Goal: Task Accomplishment & Management: Complete application form

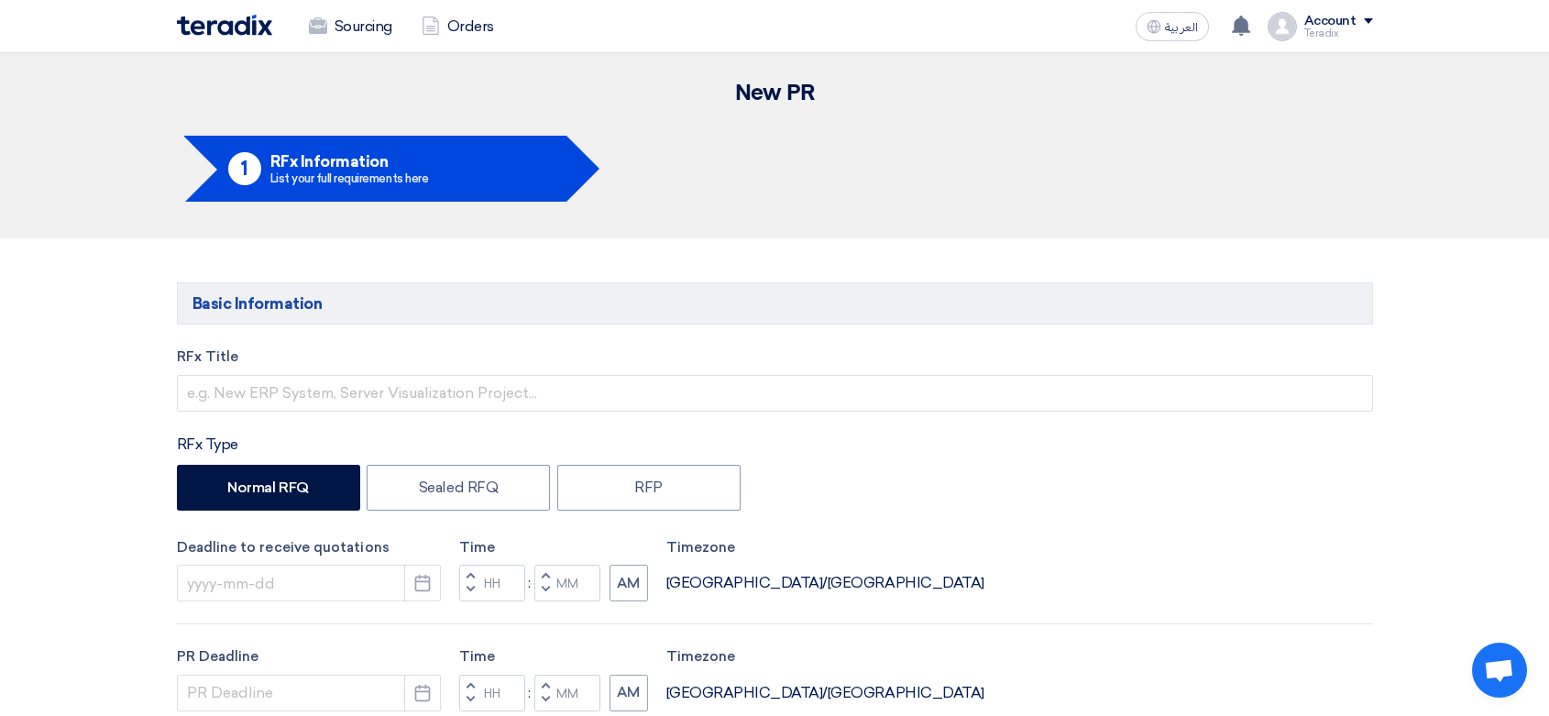
click at [415, 391] on input "text" at bounding box center [775, 393] width 1196 height 37
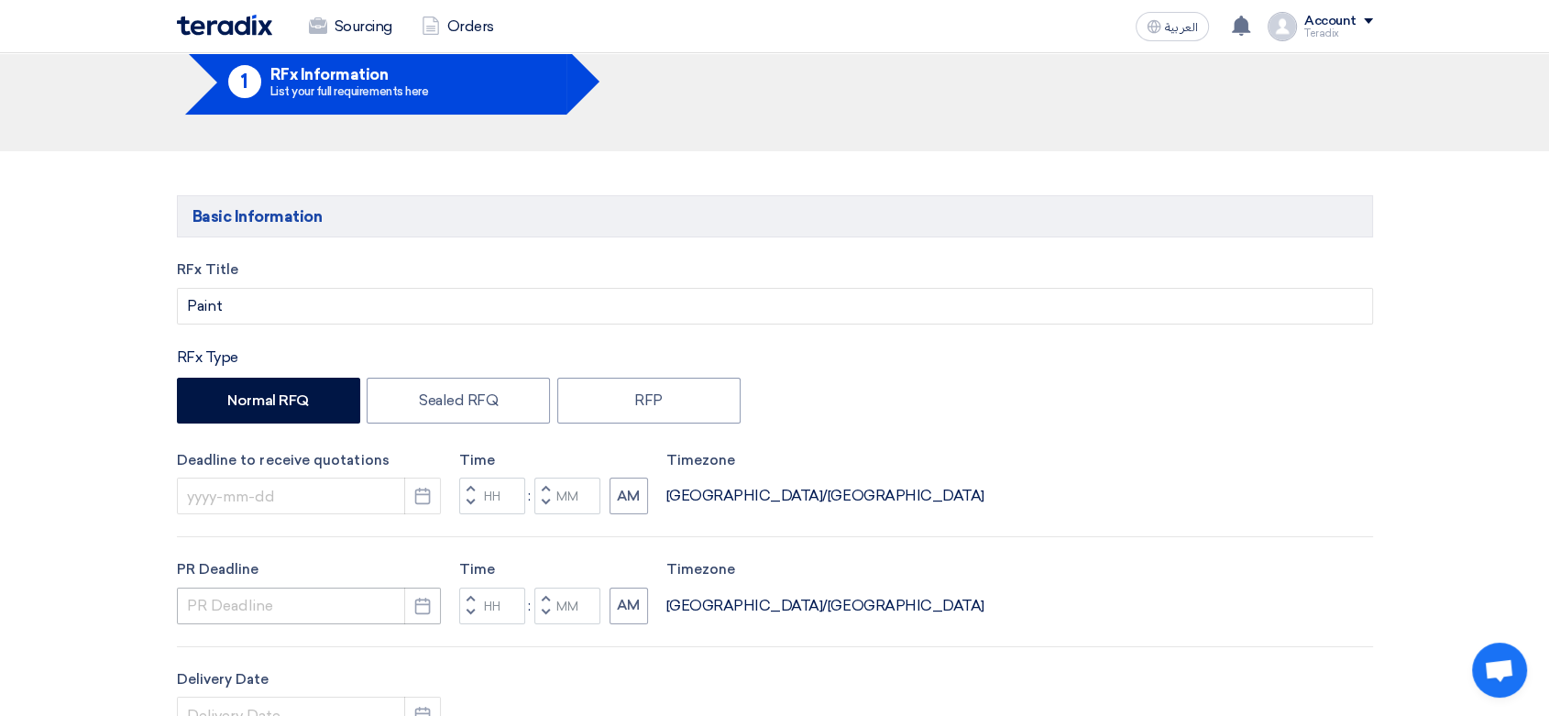
scroll to position [305, 0]
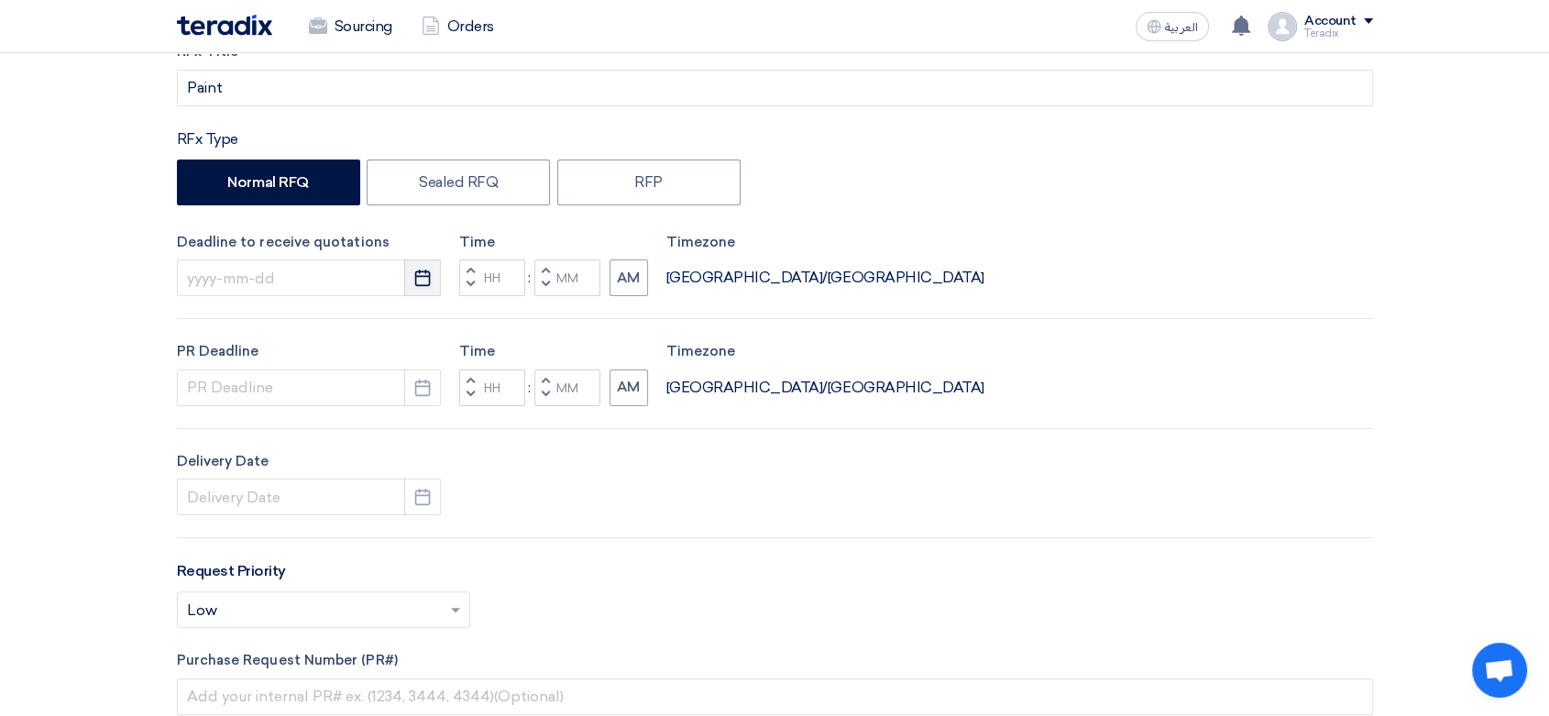
type input "Paint"
click at [425, 277] on icon "Pick a date" at bounding box center [422, 278] width 18 height 18
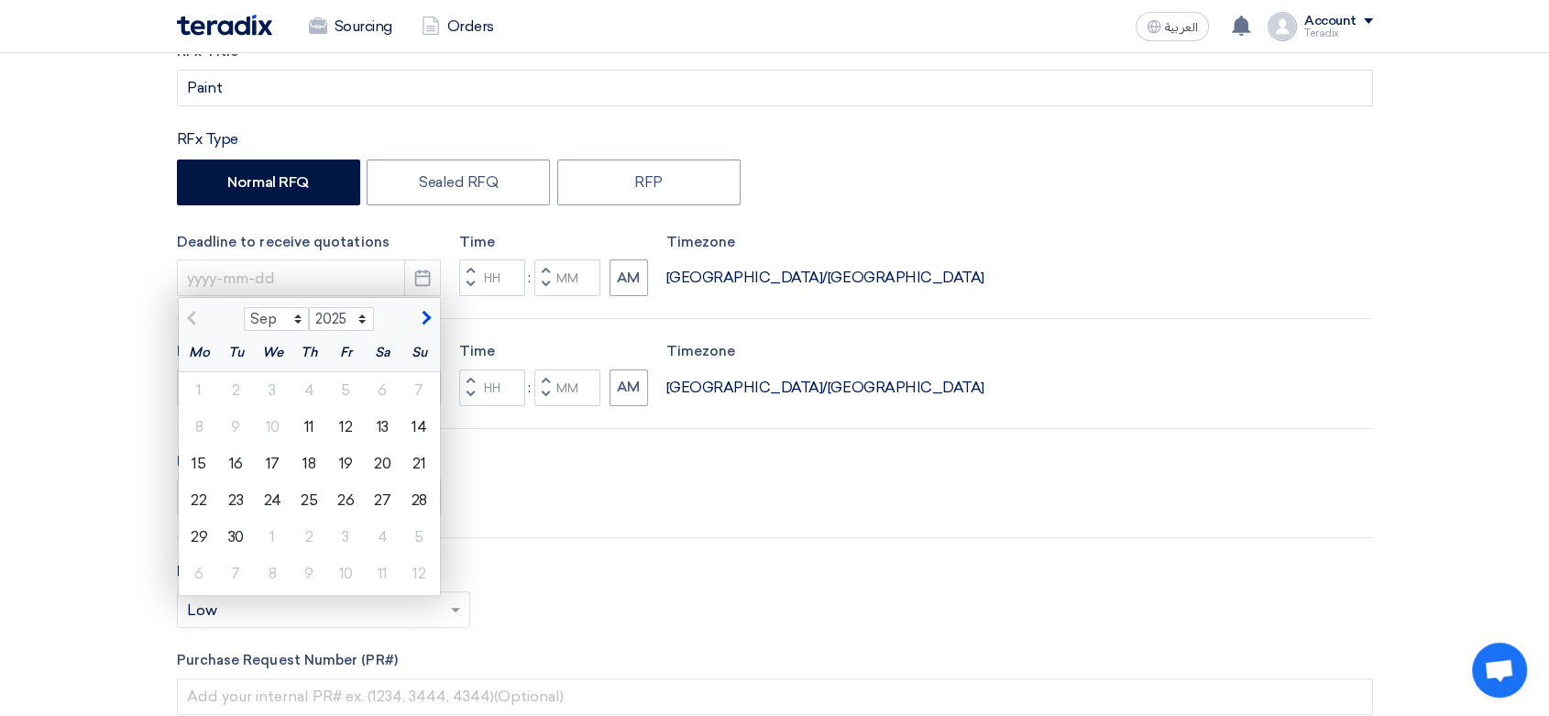
click at [421, 432] on div "14" at bounding box center [419, 427] width 37 height 37
type input "[DATE]"
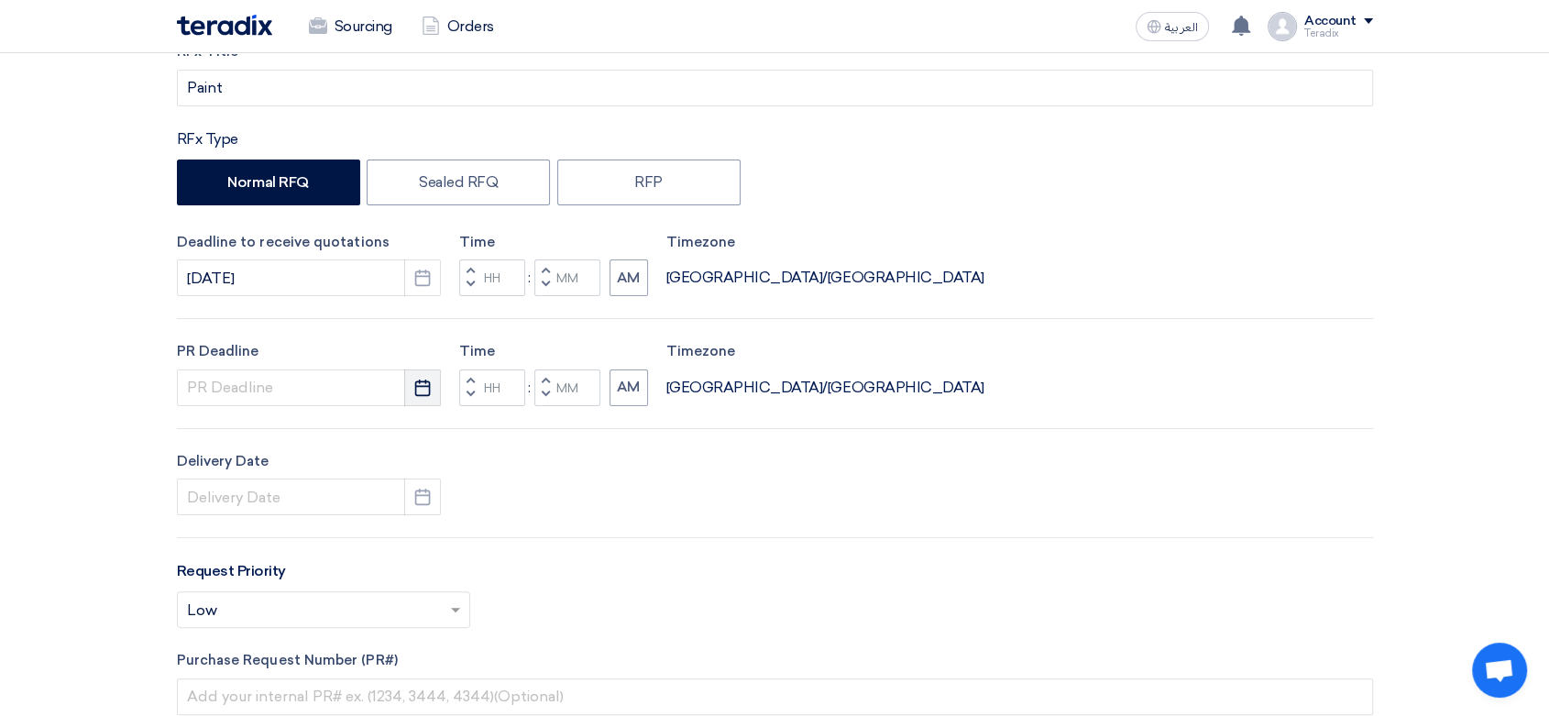
click at [414, 394] on icon "Pick a date" at bounding box center [422, 388] width 18 height 18
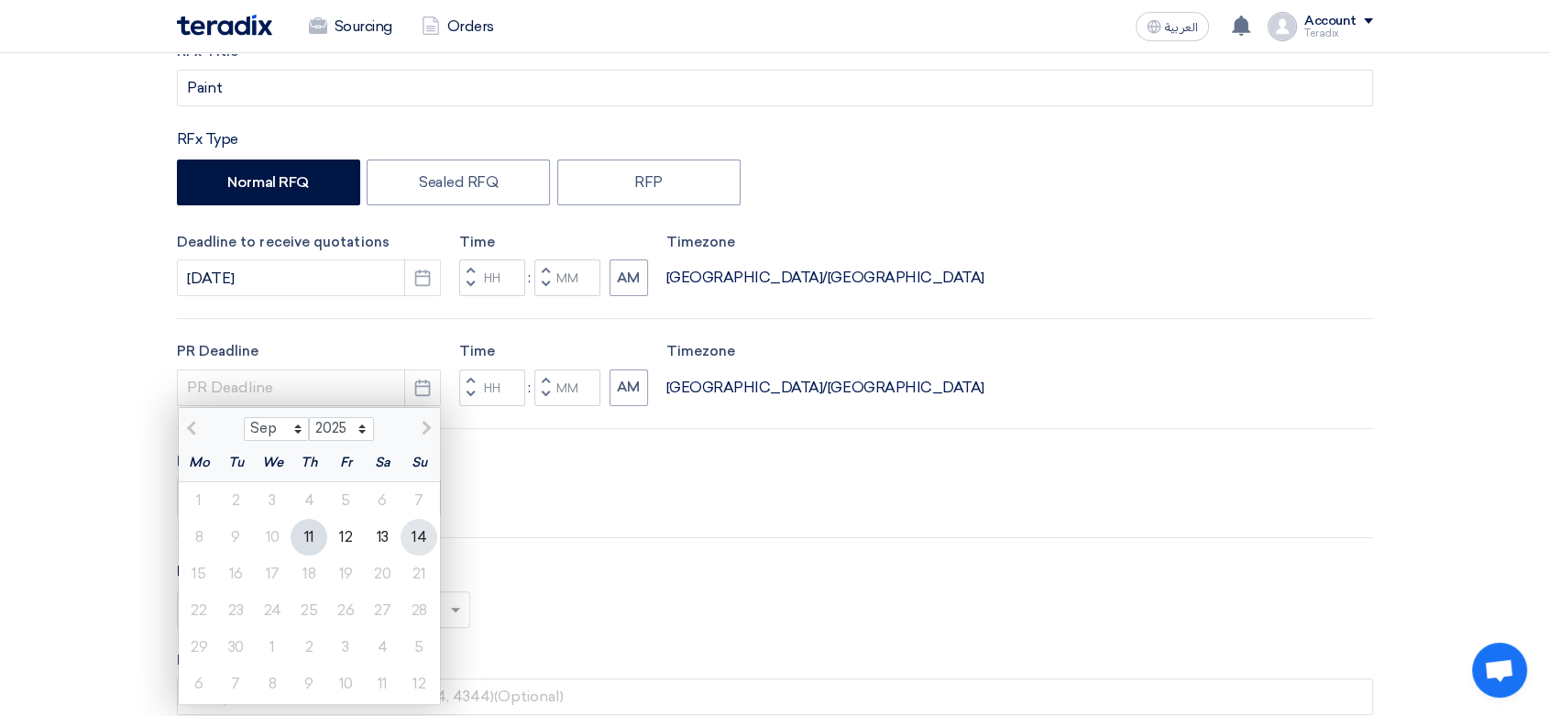
click at [427, 526] on div "14" at bounding box center [419, 537] width 37 height 37
type input "[DATE]"
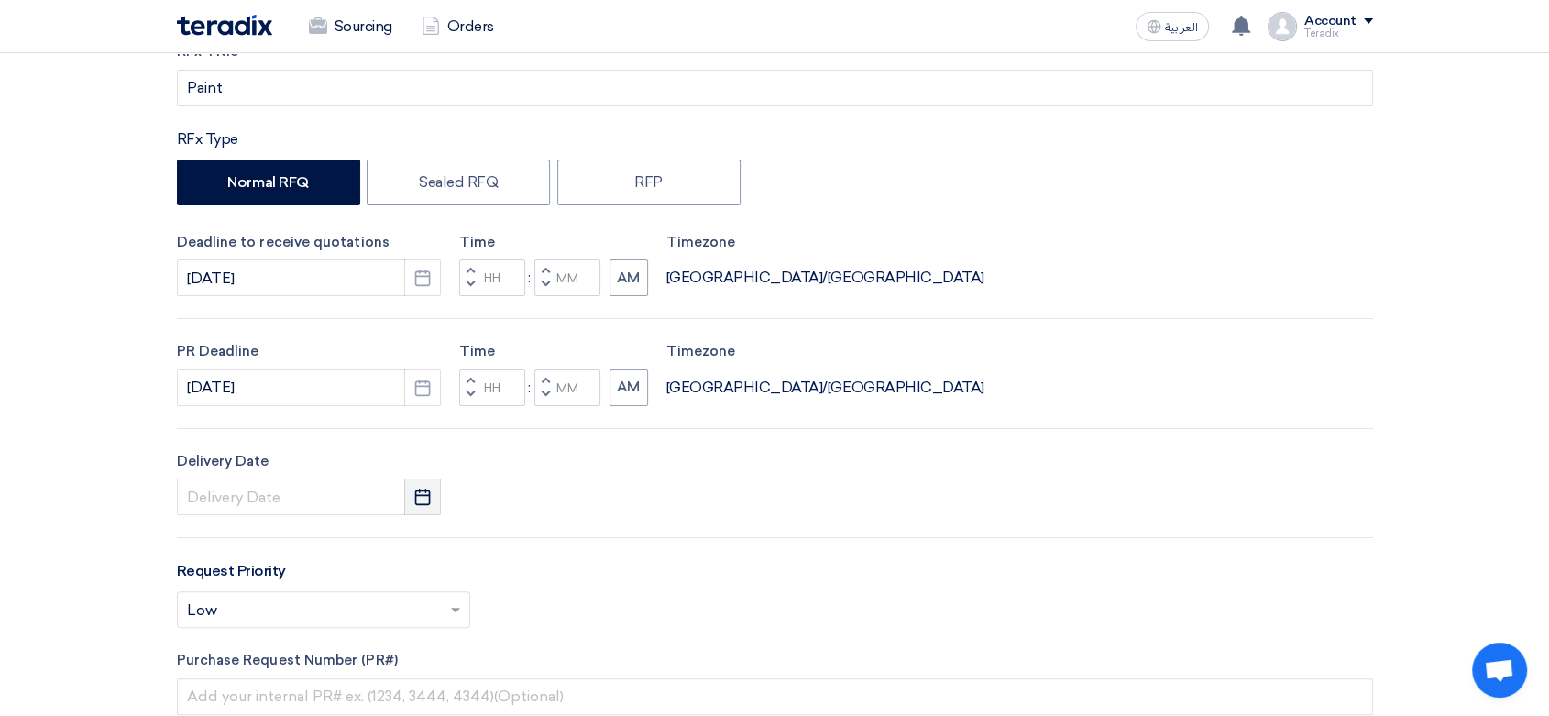
click at [424, 485] on button "Pick a date" at bounding box center [422, 497] width 37 height 37
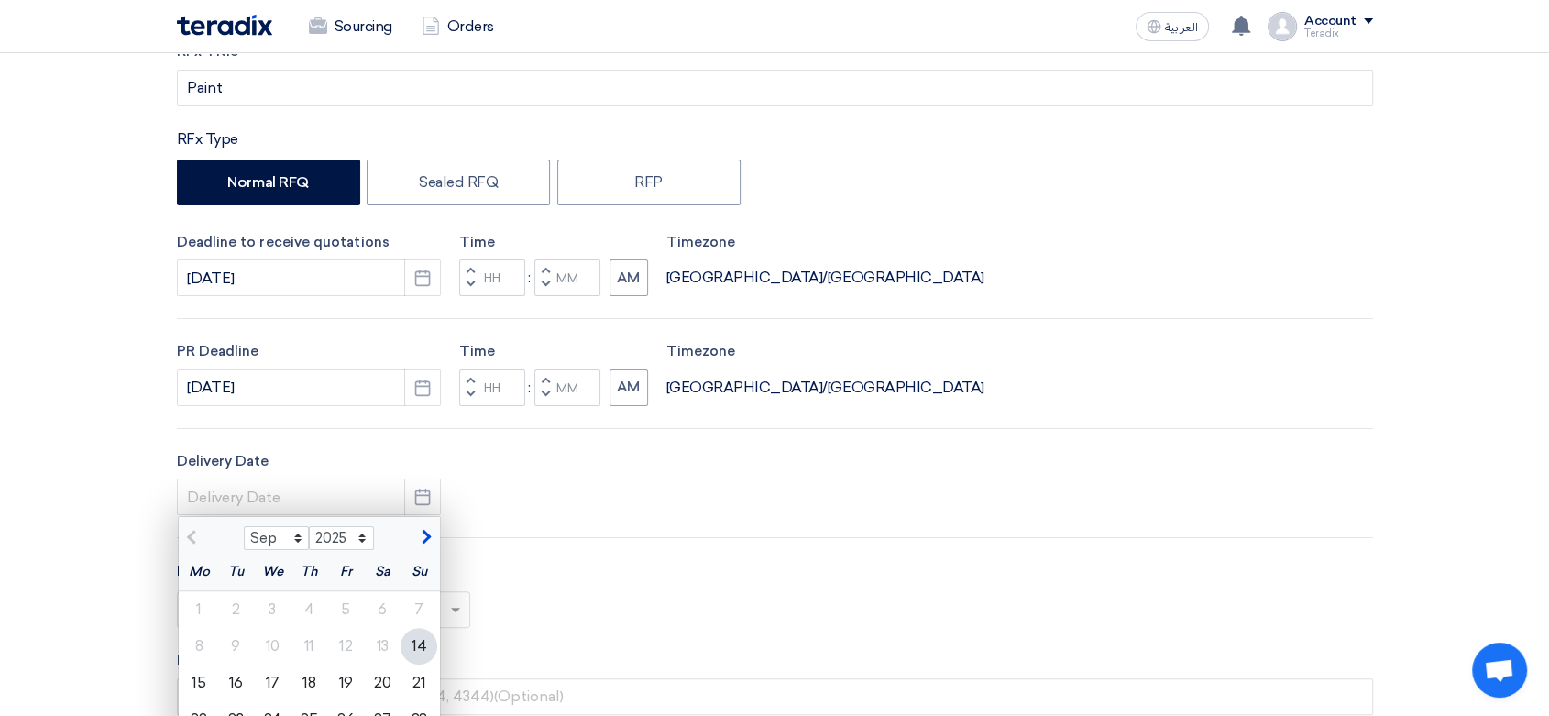
drag, startPoint x: 420, startPoint y: 655, endPoint x: 430, endPoint y: 639, distance: 18.6
click at [421, 653] on div "14" at bounding box center [419, 646] width 37 height 37
type input "[DATE]"
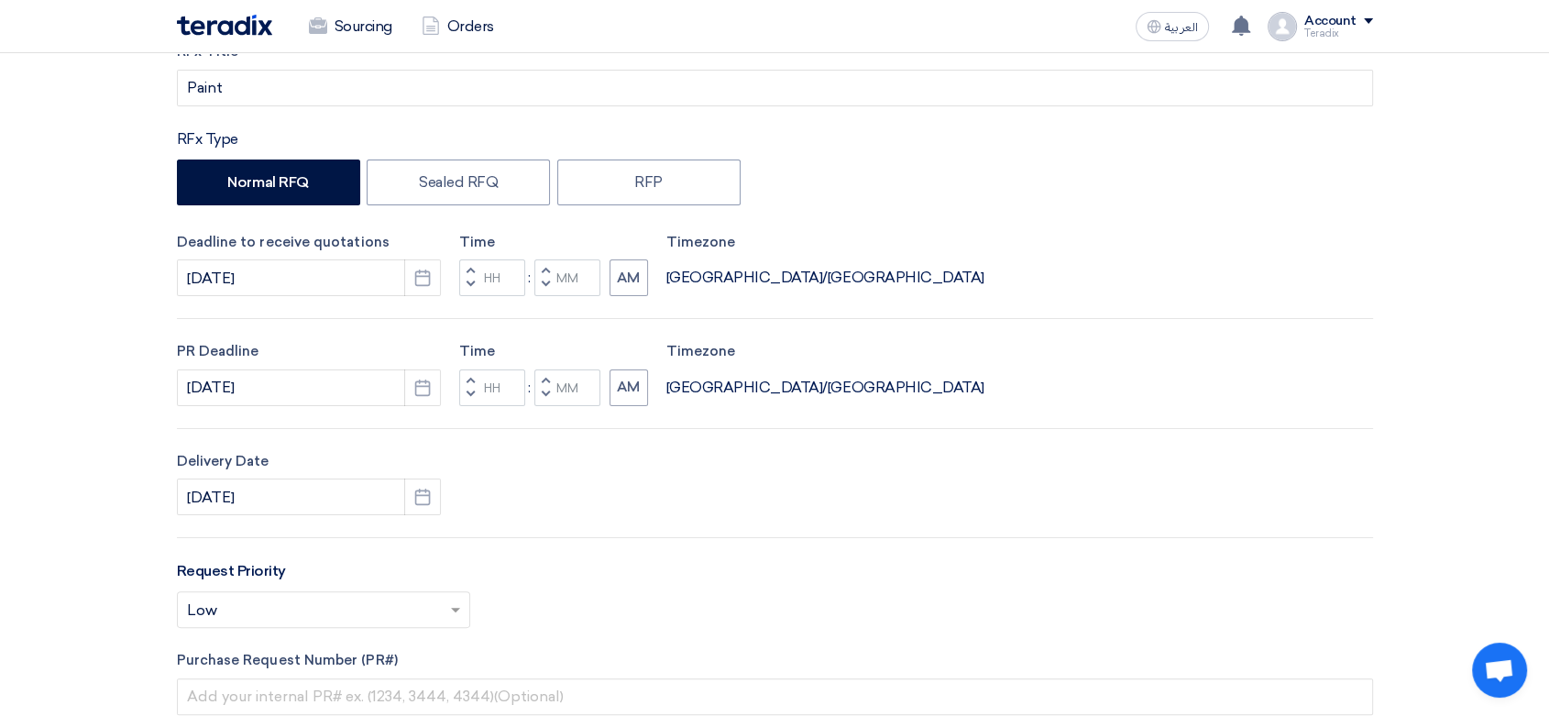
click at [548, 292] on button "Decrement minutes" at bounding box center [545, 285] width 22 height 23
type input "11"
type input "59"
click at [548, 402] on button "Decrement minutes" at bounding box center [545, 394] width 22 height 23
type input "11"
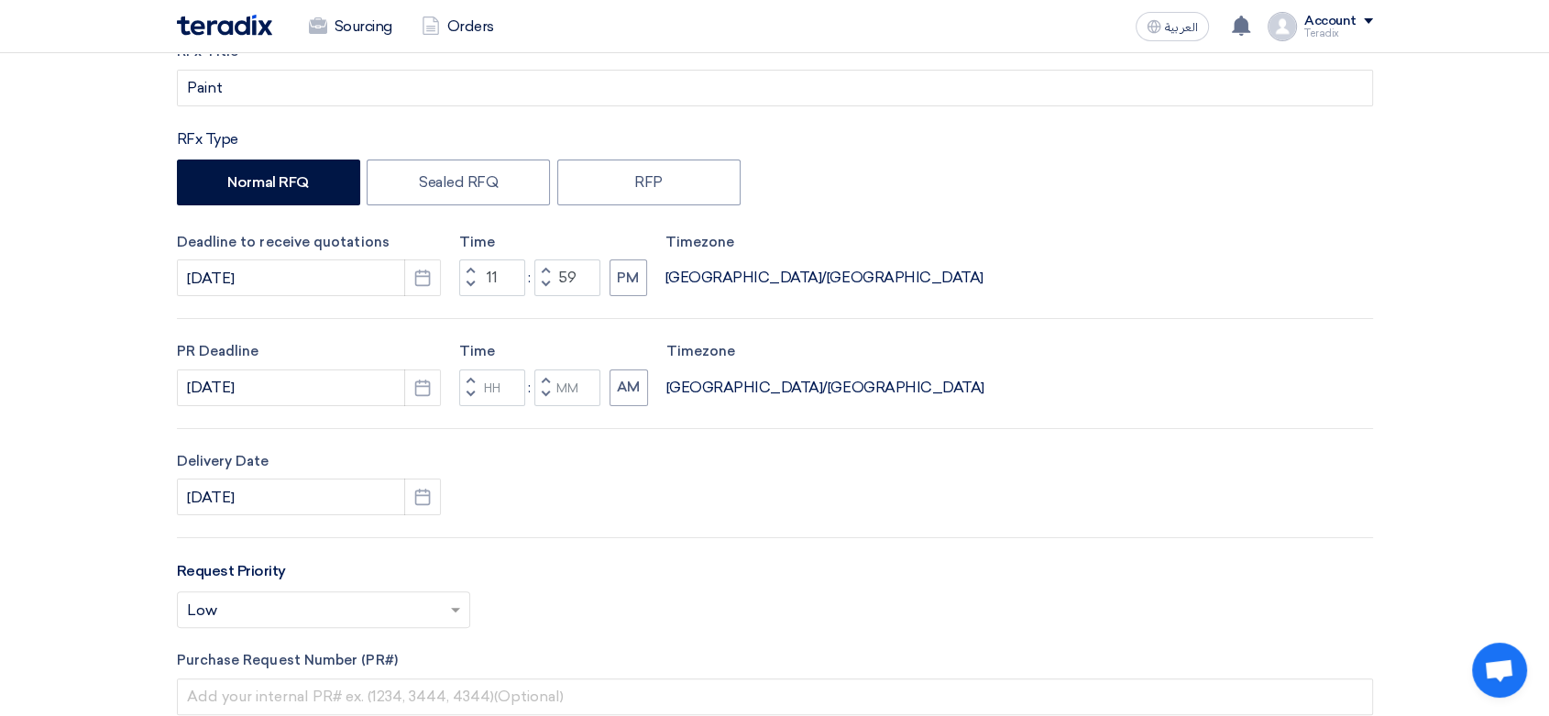
type input "59"
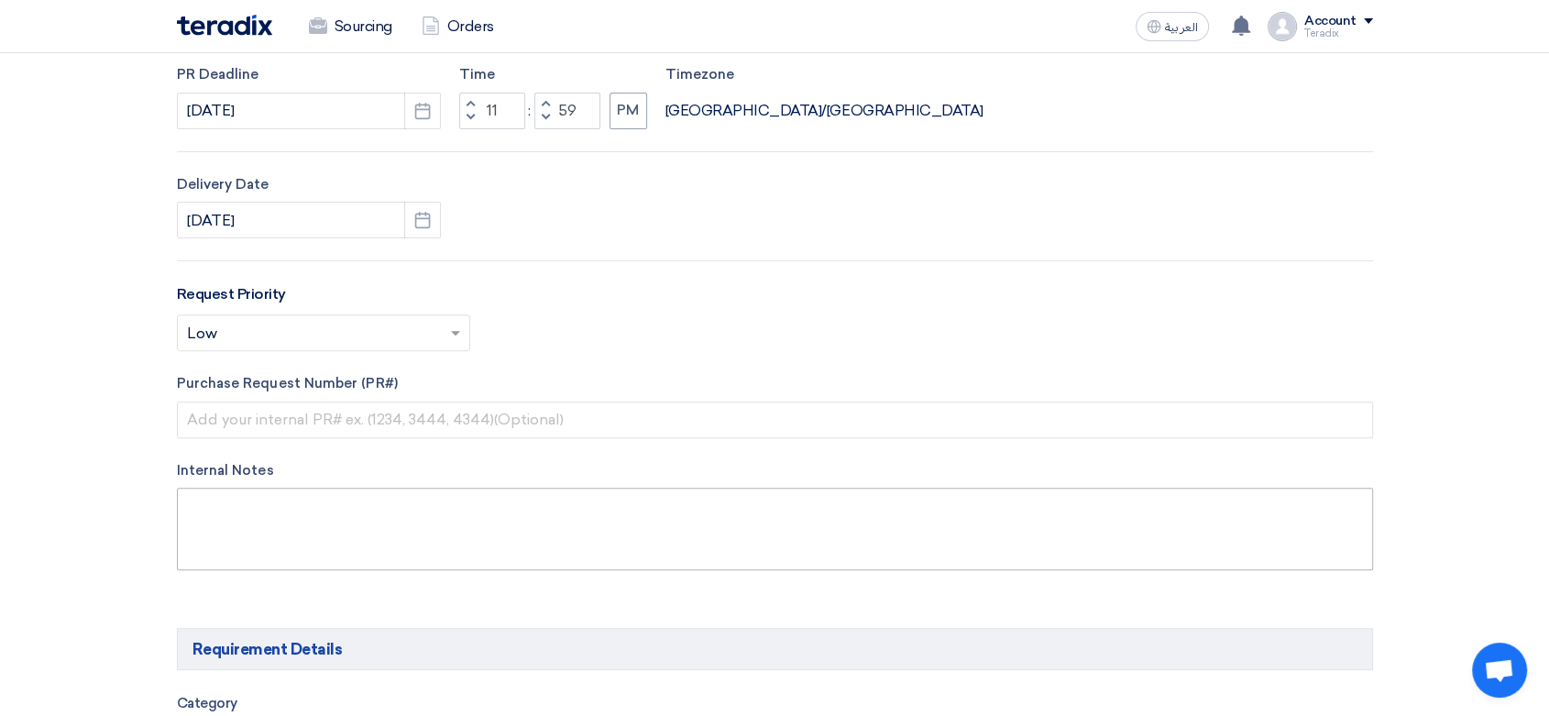
scroll to position [712, 0]
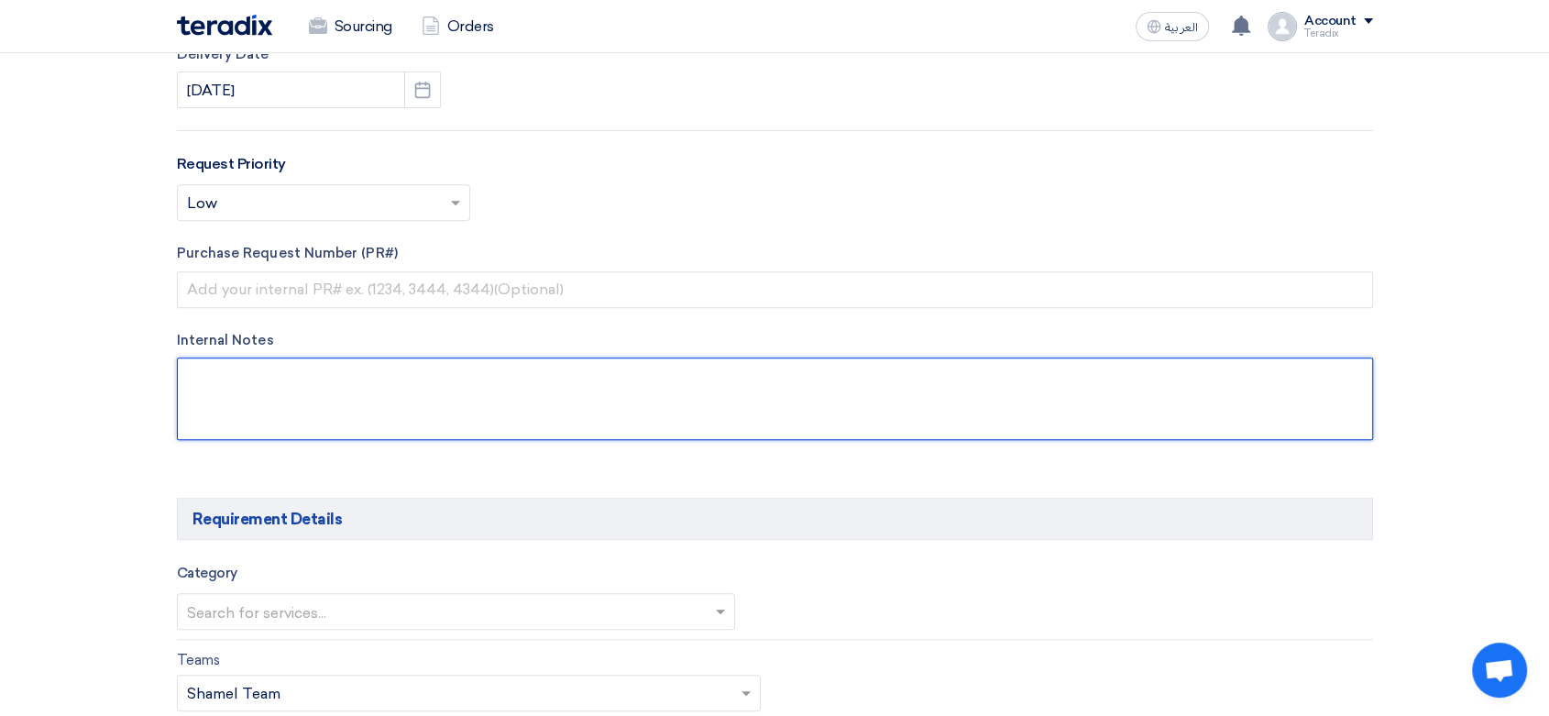
click at [402, 383] on textarea at bounding box center [775, 399] width 1196 height 83
paste textarea "MD [PERSON_NAME] [EMAIL_ADDRESS][DOMAIN_NAME] [PHONE_NUMBER](Work) Al Jomaih Bo…"
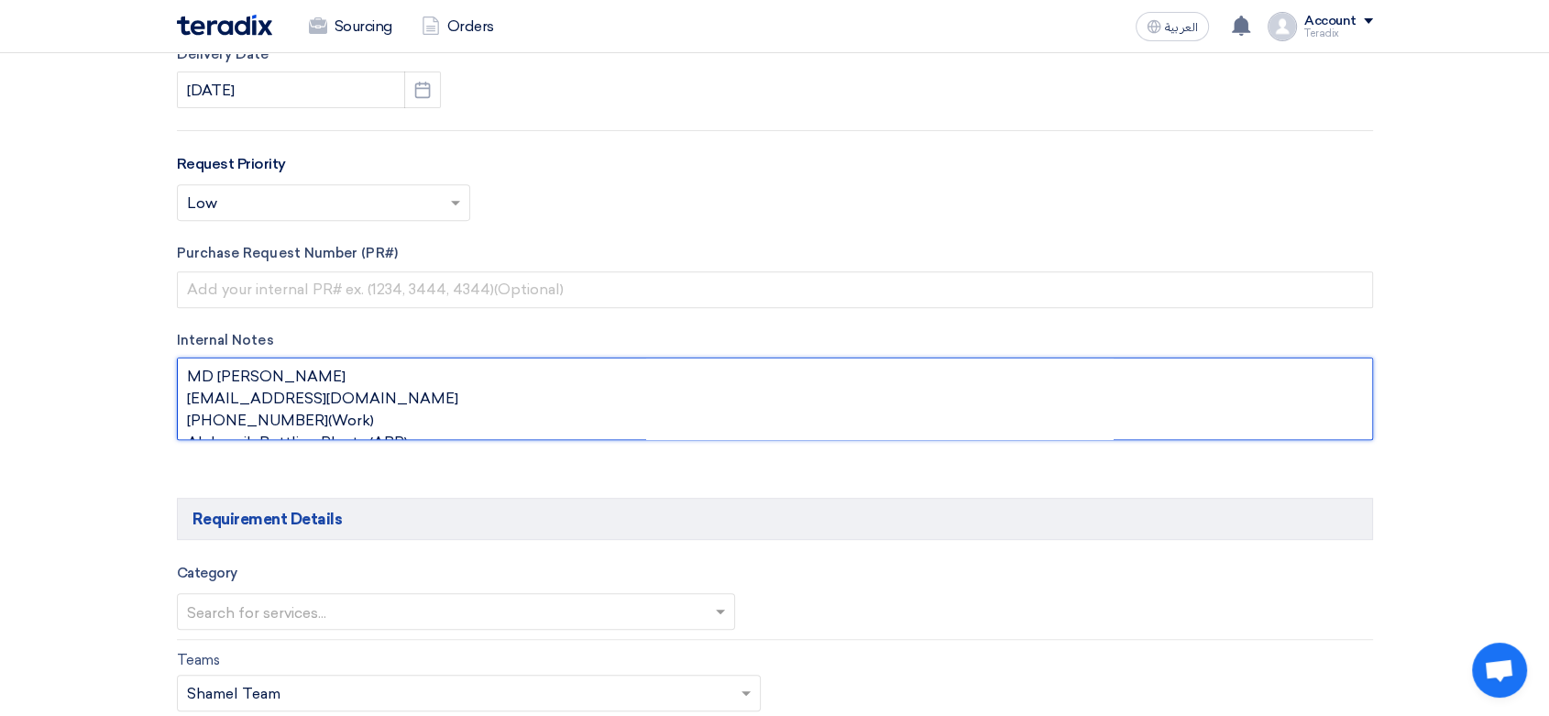
scroll to position [12, 0]
click at [377, 369] on textarea at bounding box center [775, 399] width 1196 height 83
paste textarea "Technical Procurement Officer"
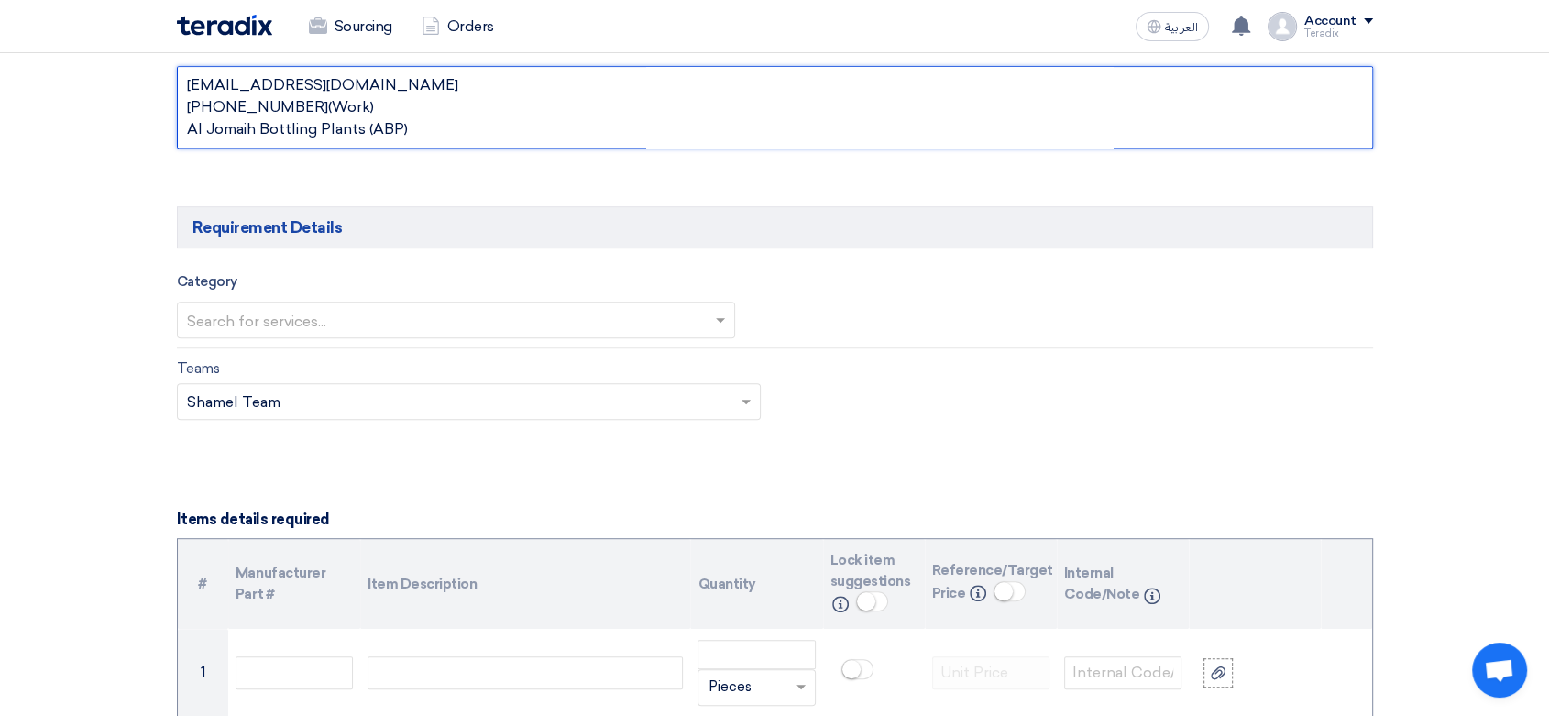
scroll to position [1018, 0]
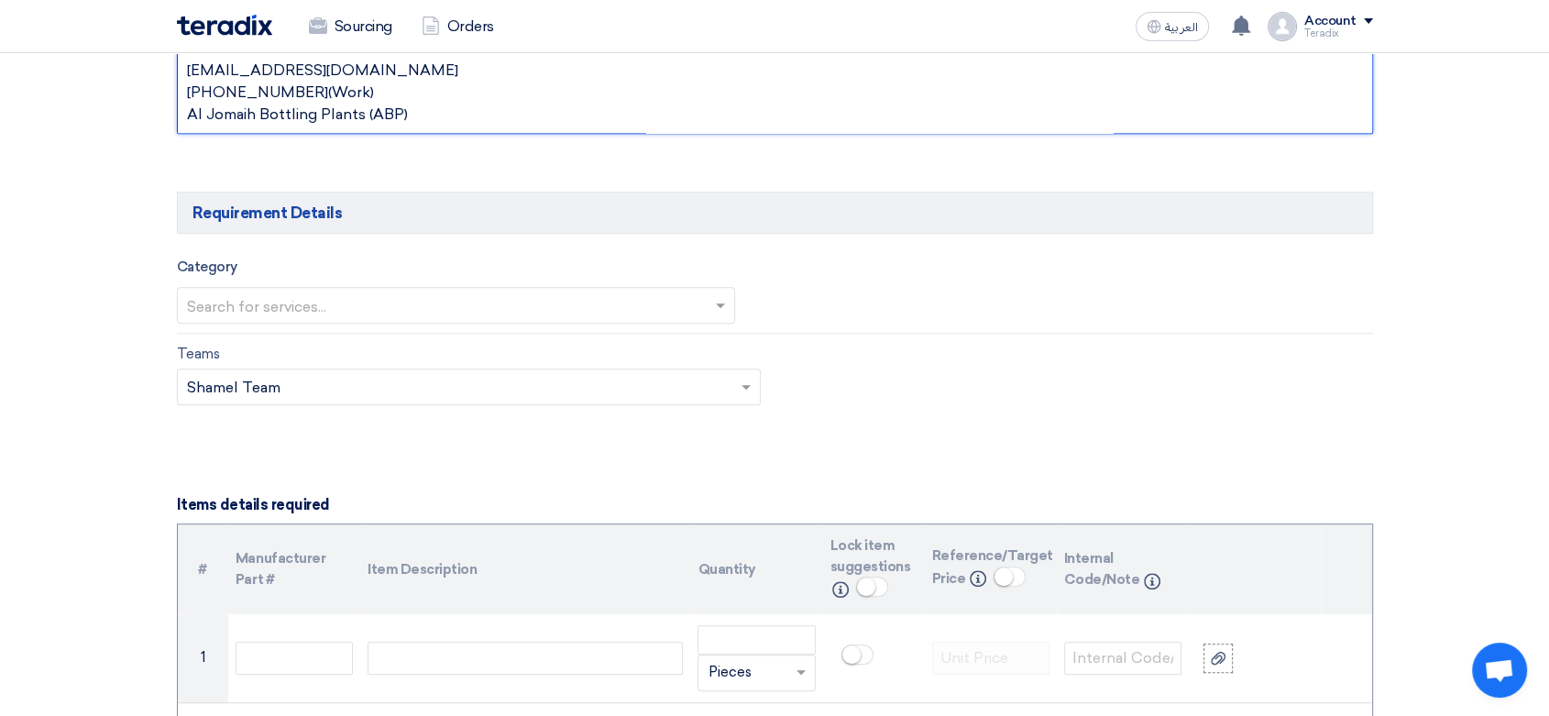
type textarea "MD [PERSON_NAME] Technical Procurement Officer [EMAIL_ADDRESS][DOMAIN_NAME] [PH…"
click at [449, 301] on input "text" at bounding box center [447, 307] width 521 height 30
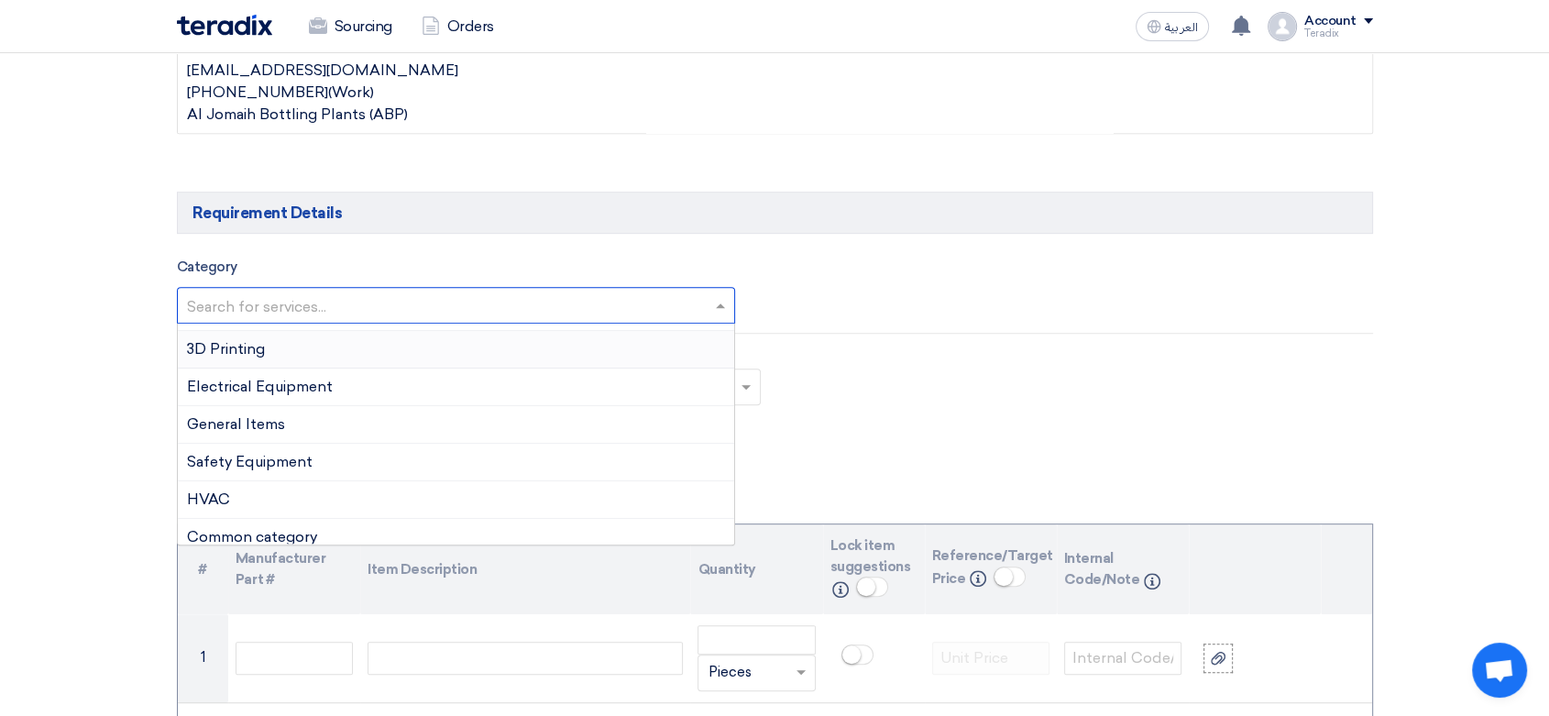
scroll to position [407, 0]
click at [293, 421] on div "General Items" at bounding box center [456, 424] width 557 height 38
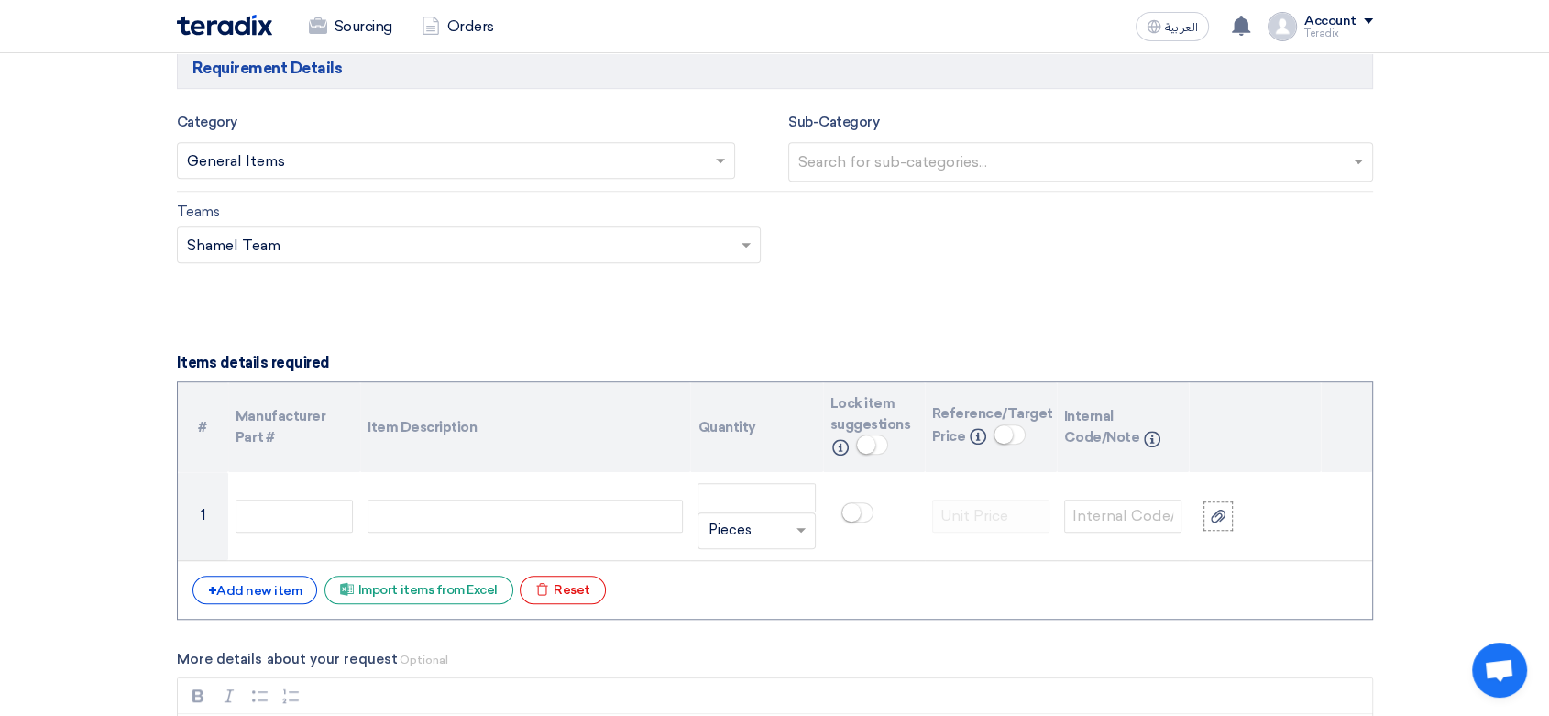
scroll to position [1120, 0]
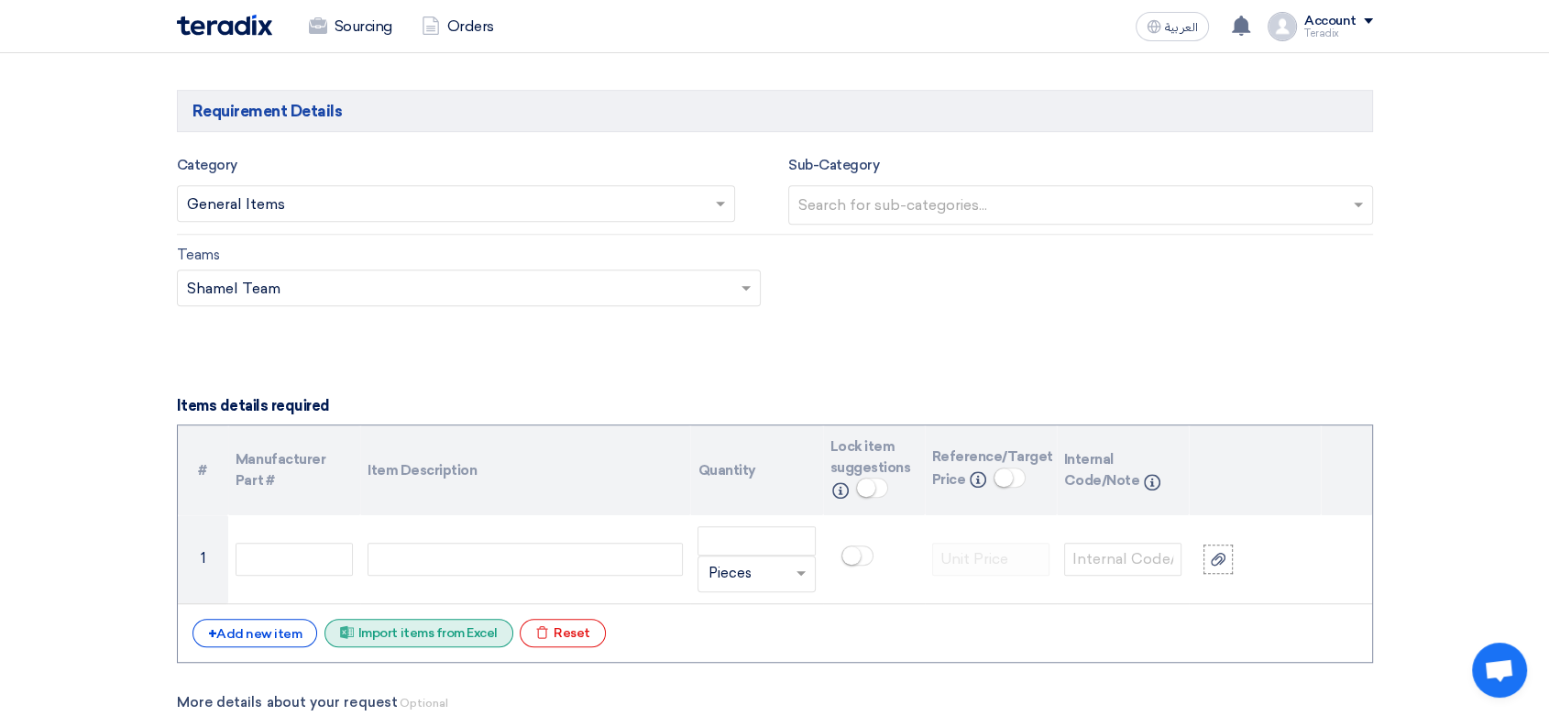
click at [459, 631] on div "Excel file Import items from Excel" at bounding box center [419, 633] width 189 height 28
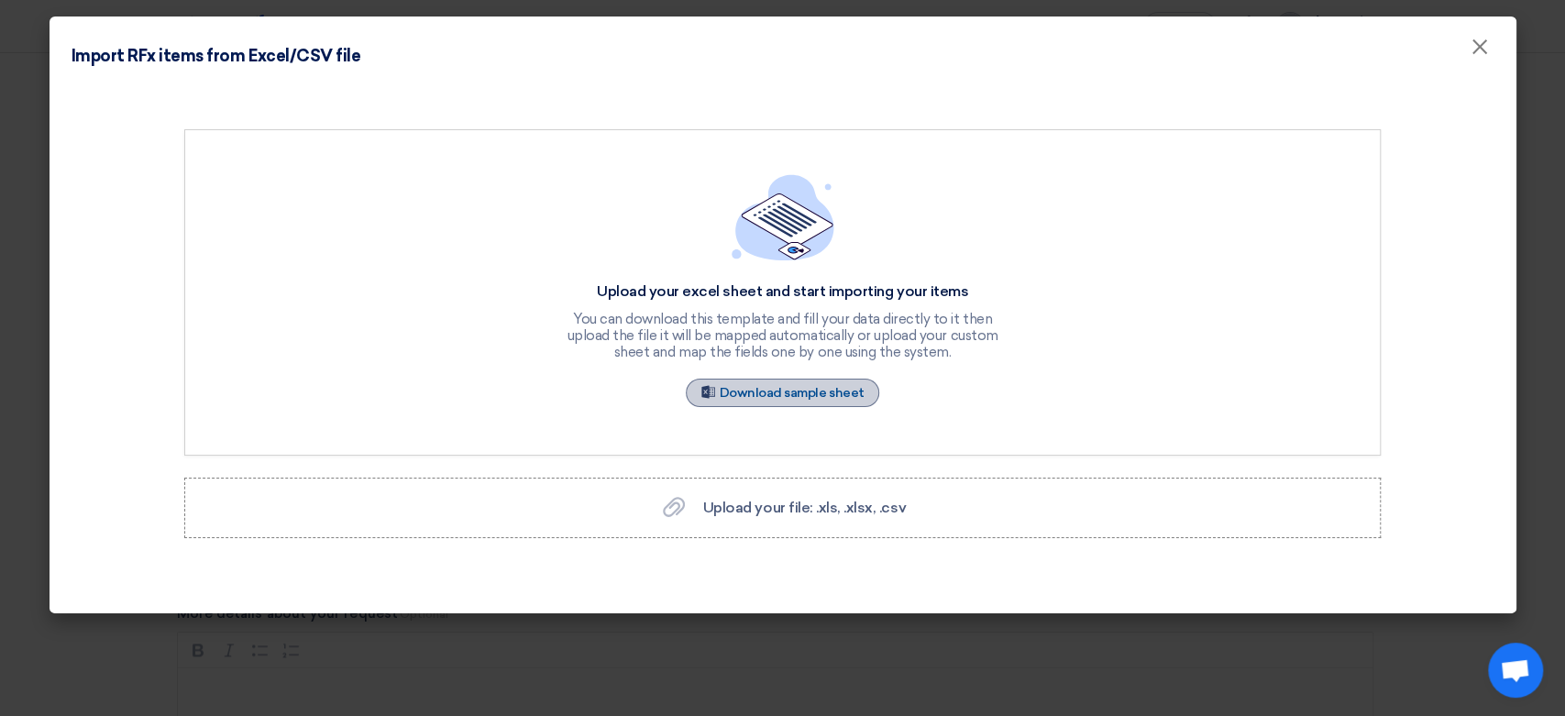
click at [797, 404] on link "Sample Sheet Download sample sheet" at bounding box center [783, 393] width 194 height 28
drag, startPoint x: 1482, startPoint y: 49, endPoint x: 1465, endPoint y: 48, distance: 17.4
click at [1482, 48] on span "×" at bounding box center [1479, 51] width 18 height 37
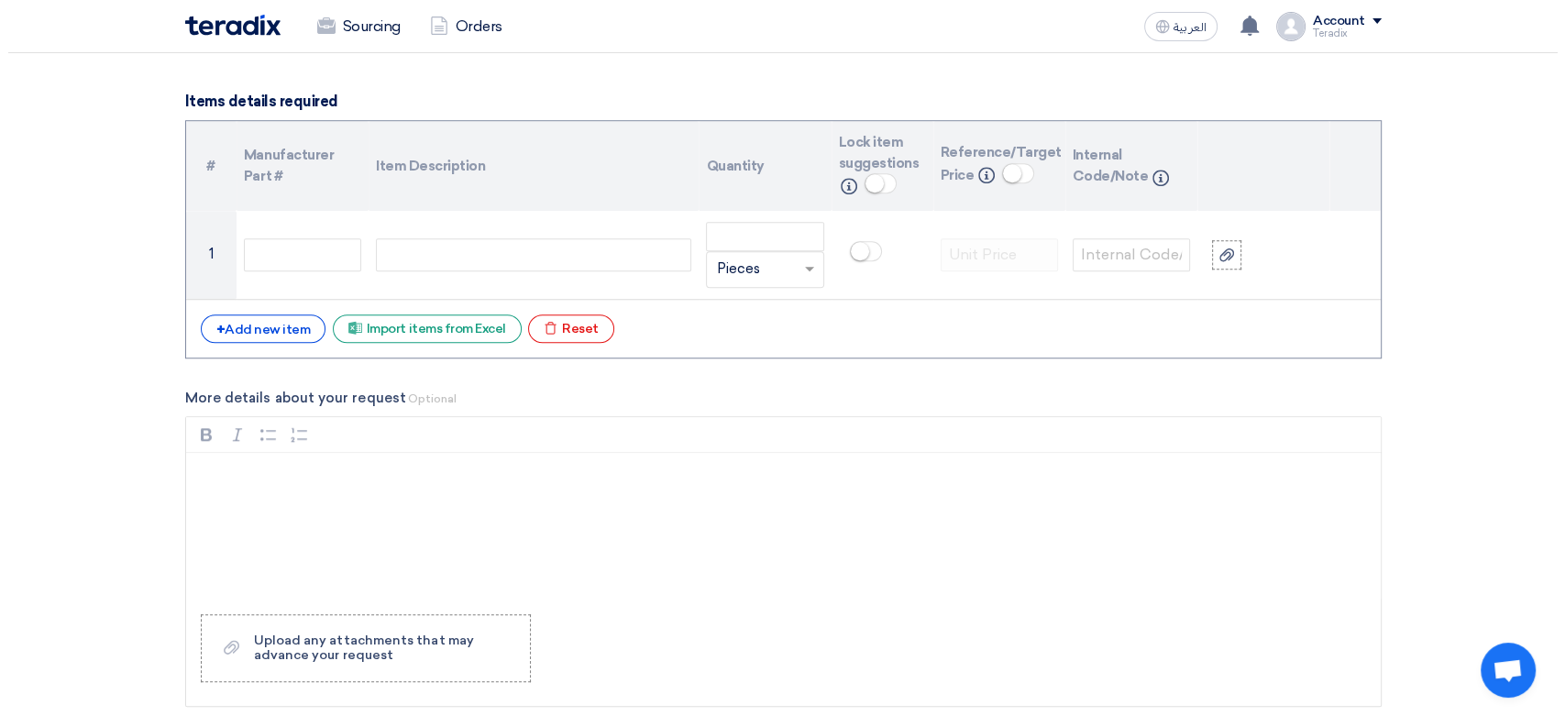
scroll to position [1426, 0]
click at [412, 321] on div "Excel file Import items from Excel" at bounding box center [419, 328] width 189 height 28
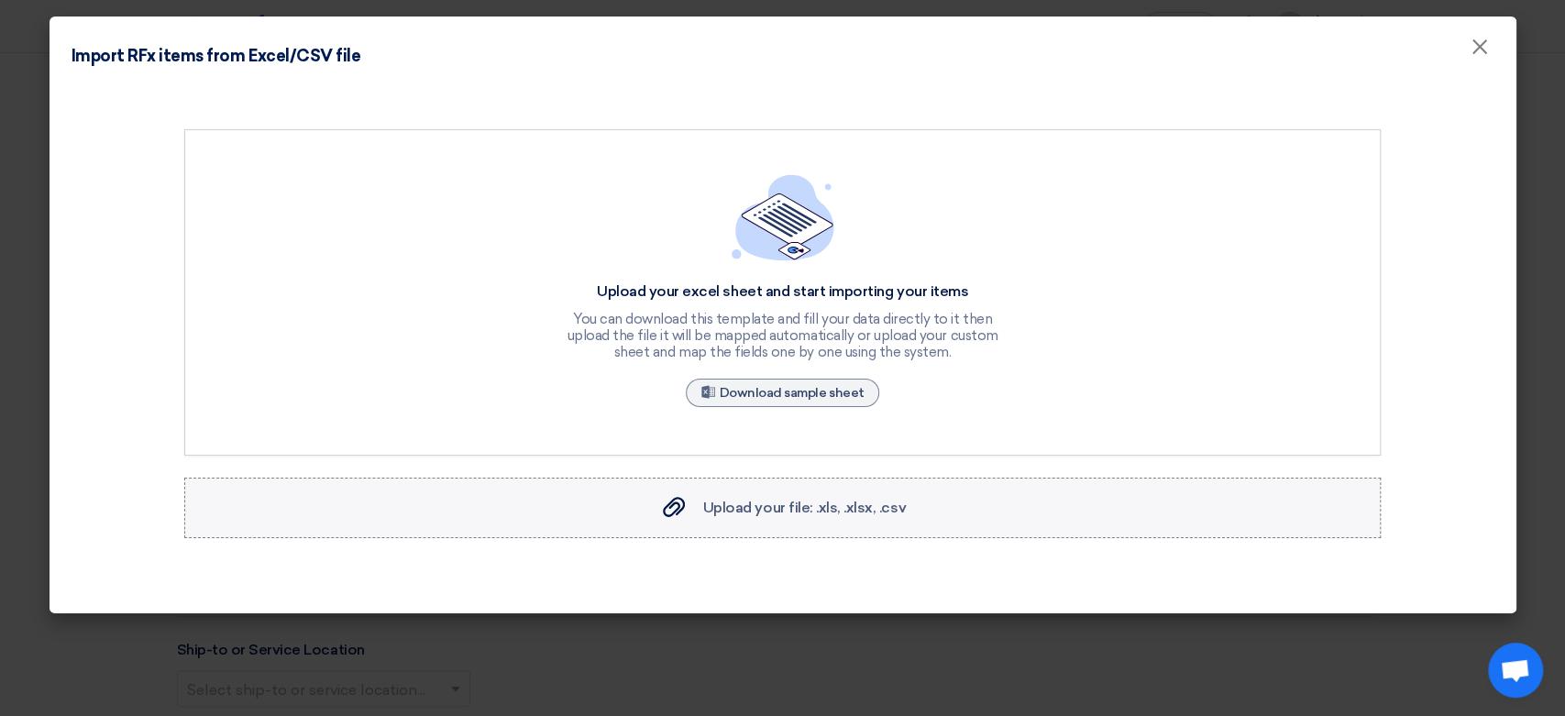
click at [777, 511] on span "Upload your file: .xls, .xlsx, .csv" at bounding box center [804, 507] width 203 height 17
click at [0, 0] on input "Upload your file: .xls, .xlsx, .csv Upload your file: .xls, .xlsx, .csv" at bounding box center [0, 0] width 0 height 0
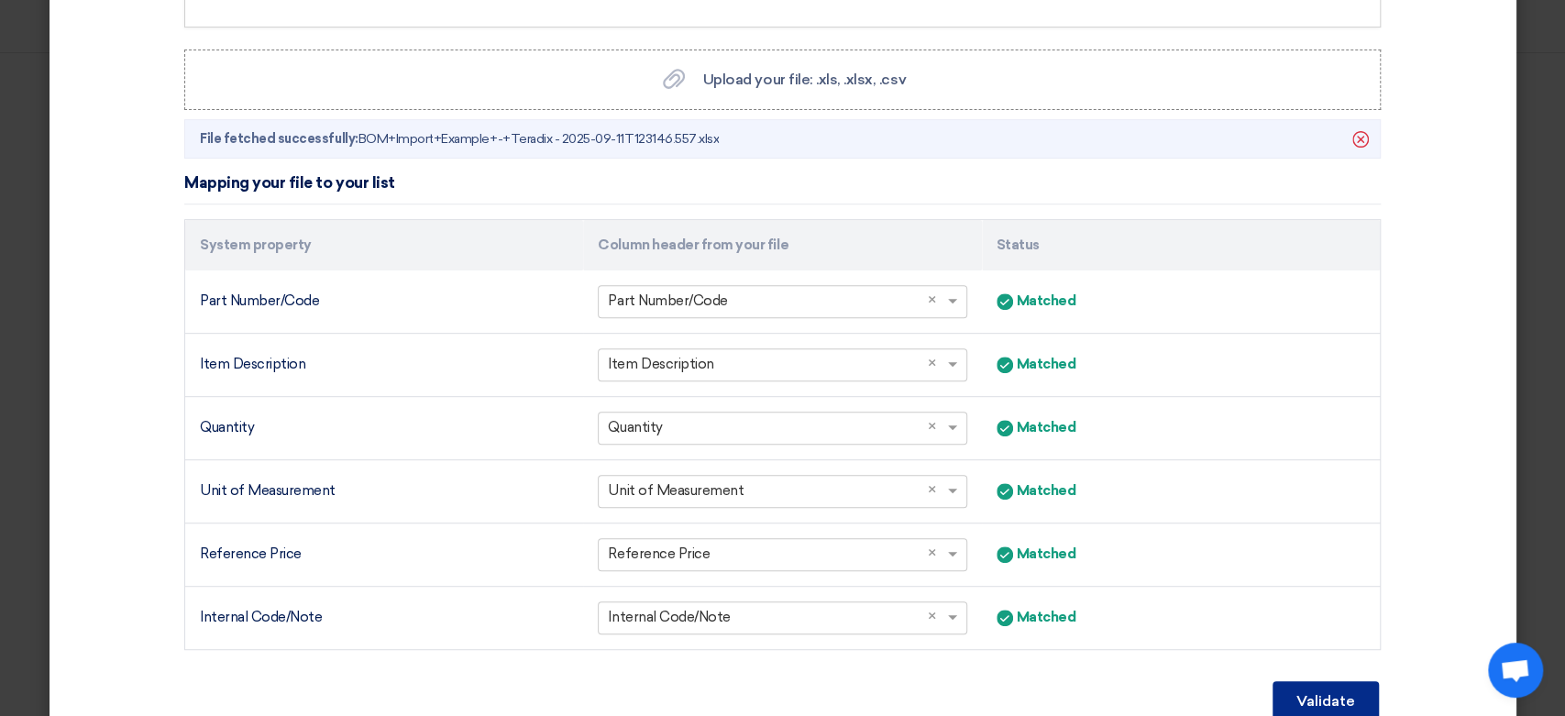
scroll to position [514, 0]
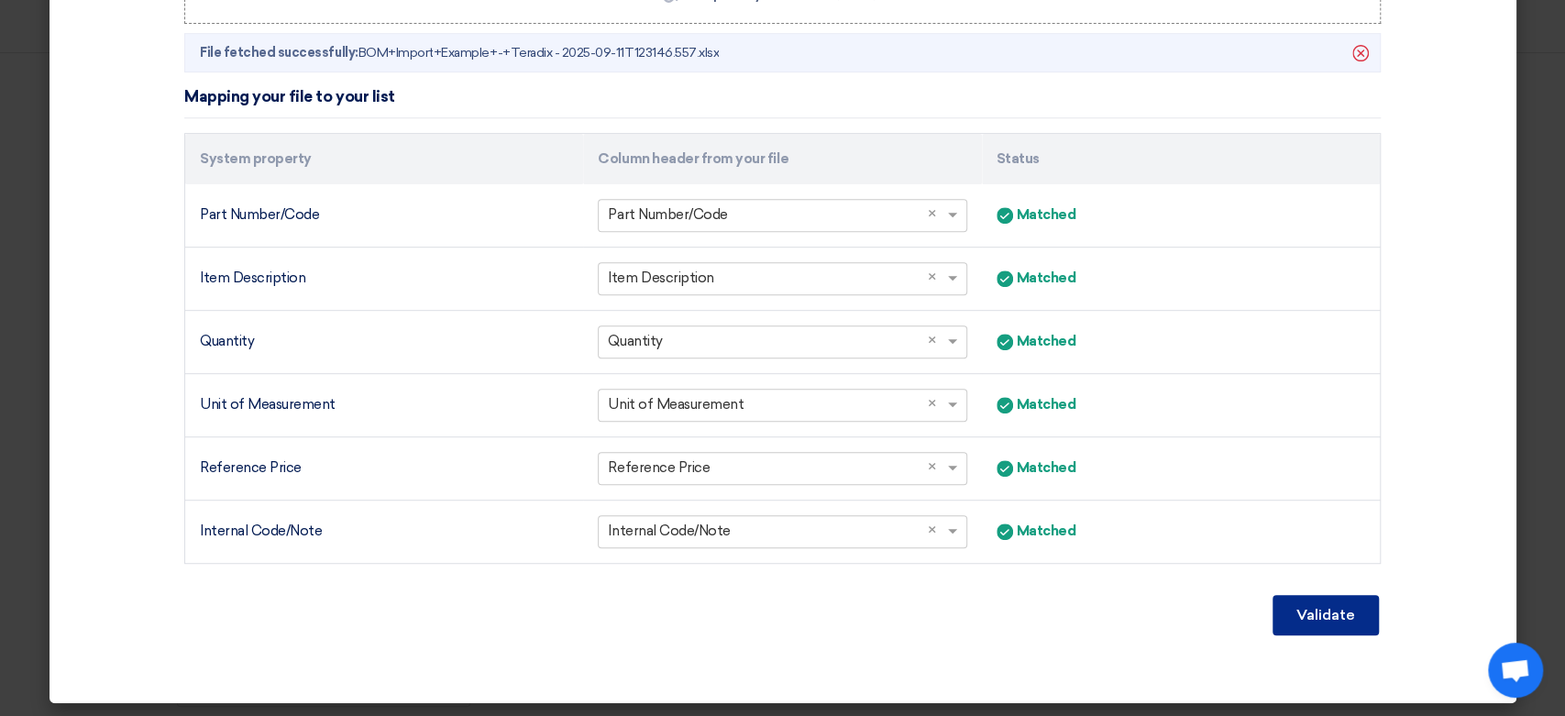
click at [1320, 601] on button "Validate" at bounding box center [1325, 615] width 106 height 40
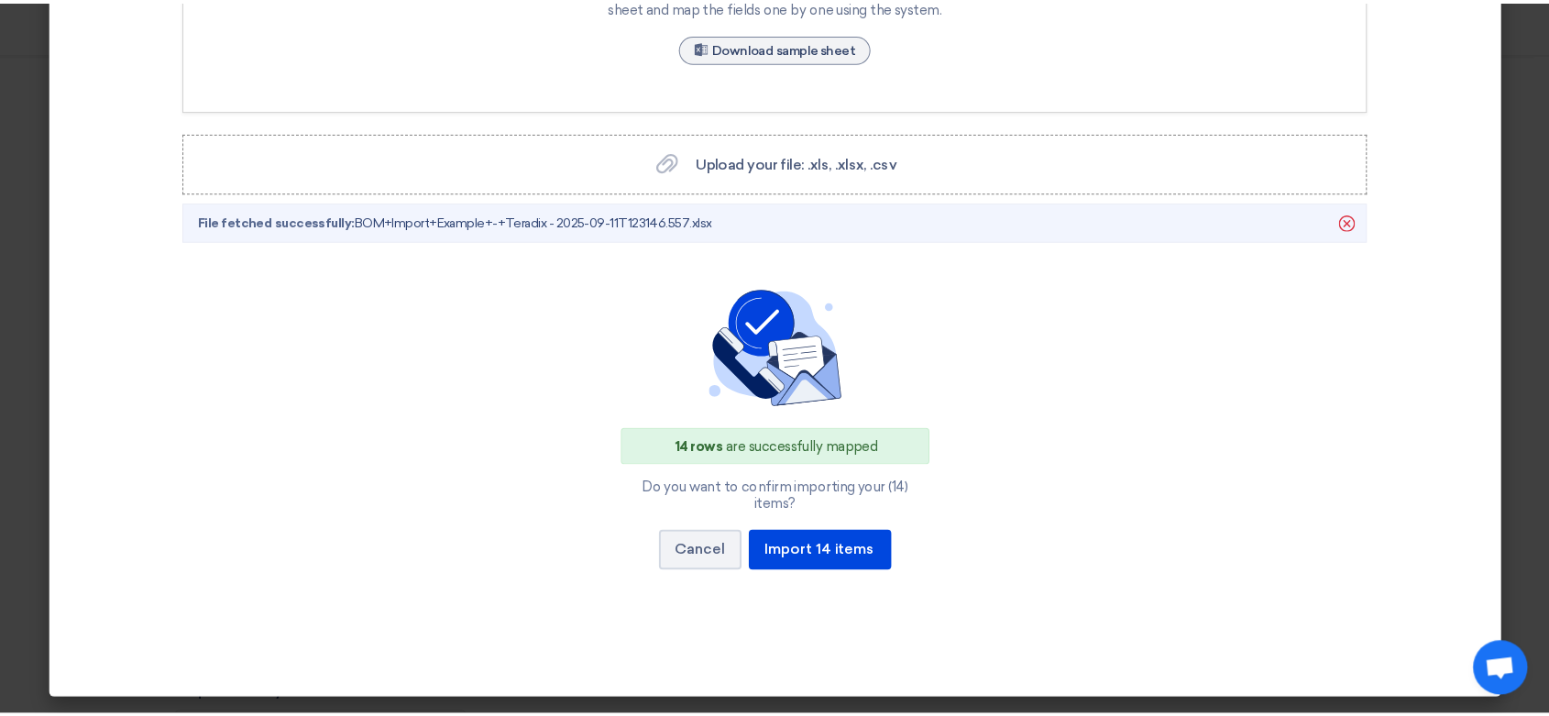
scroll to position [327, 0]
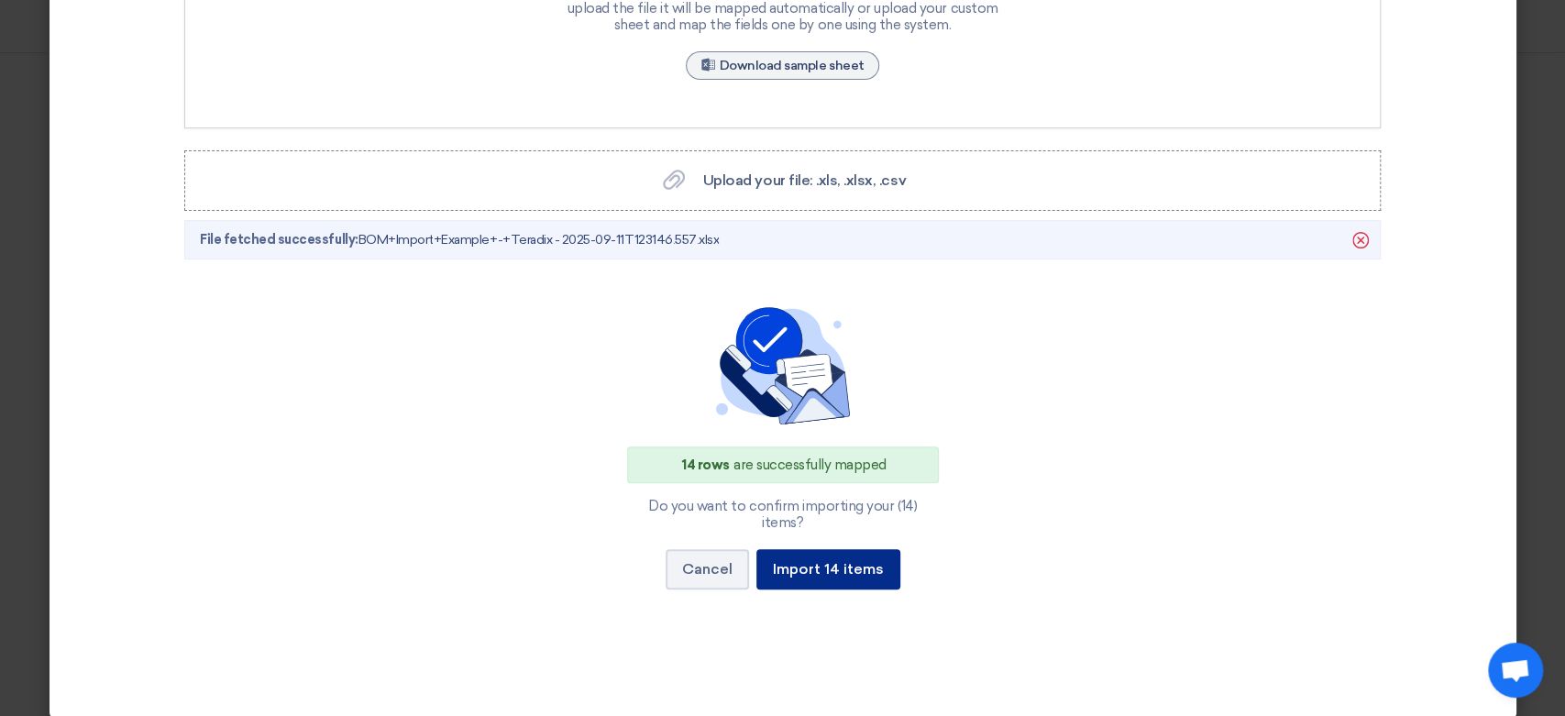
click at [844, 556] on button "Import 14 items" at bounding box center [828, 569] width 144 height 40
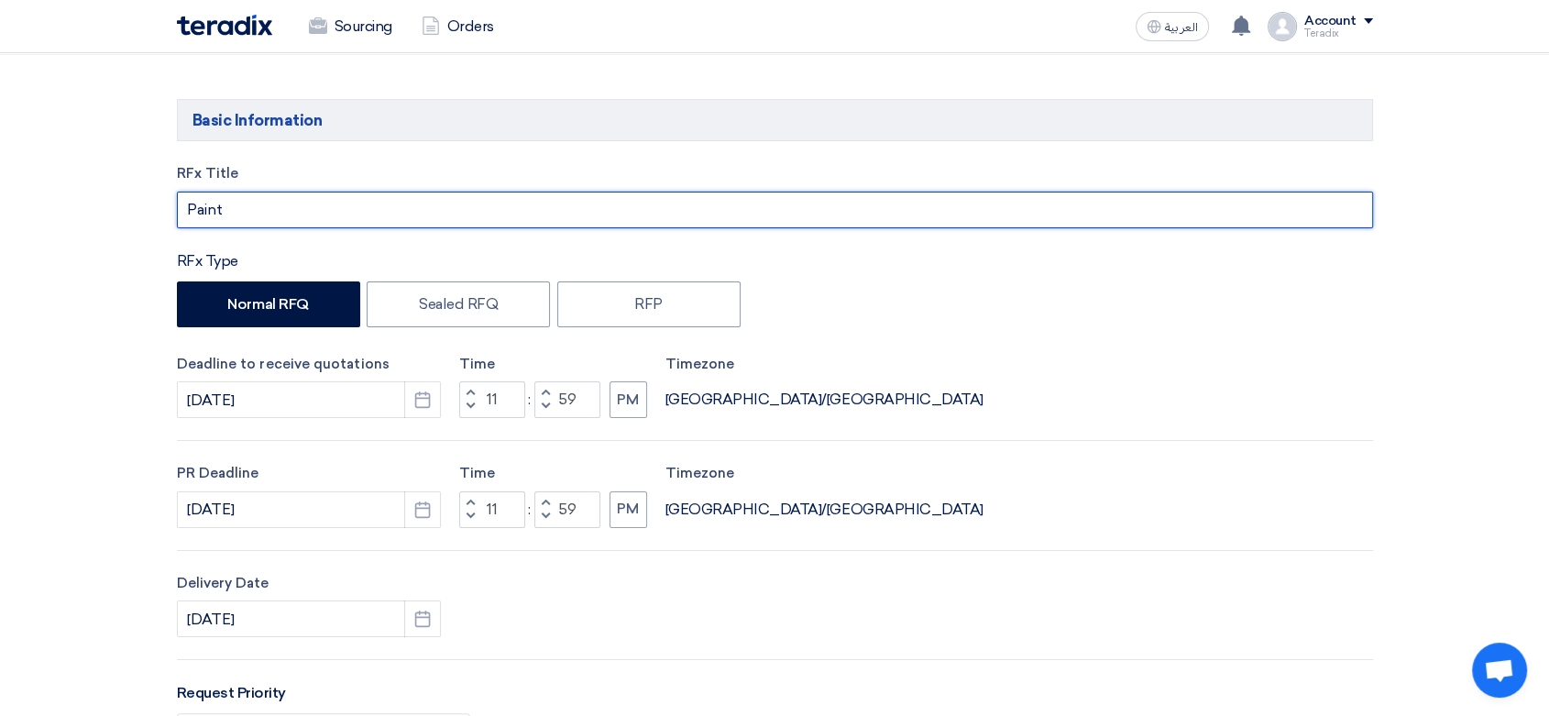
drag, startPoint x: 279, startPoint y: 226, endPoint x: 69, endPoint y: 180, distance: 214.9
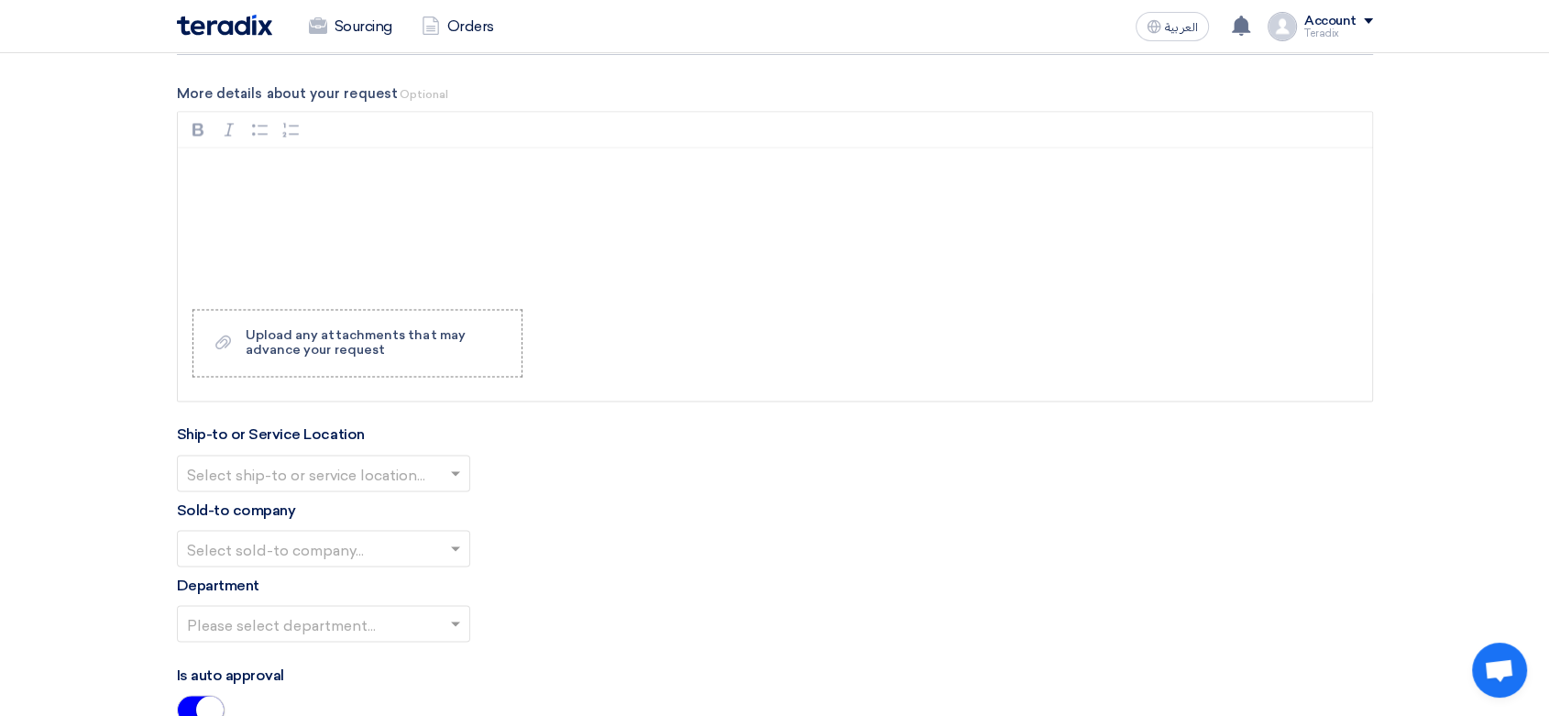
scroll to position [3035, 0]
click at [325, 459] on input "text" at bounding box center [314, 474] width 255 height 30
click at [347, 500] on span "Obeikan Digital Solutions" at bounding box center [275, 508] width 177 height 17
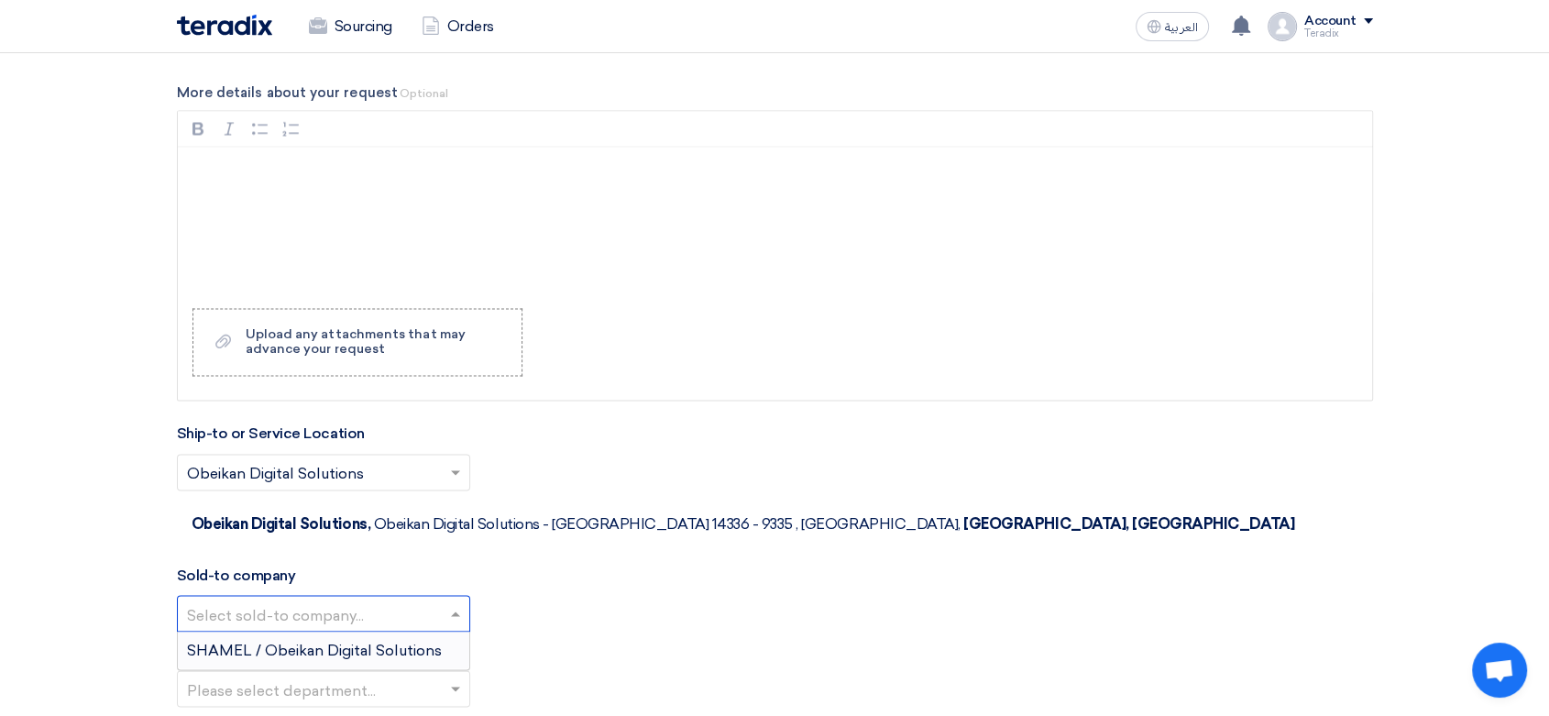
click at [380, 599] on div at bounding box center [324, 614] width 292 height 30
click at [399, 632] on div "SHAMEL / Obeikan Digital Solutions" at bounding box center [324, 650] width 292 height 37
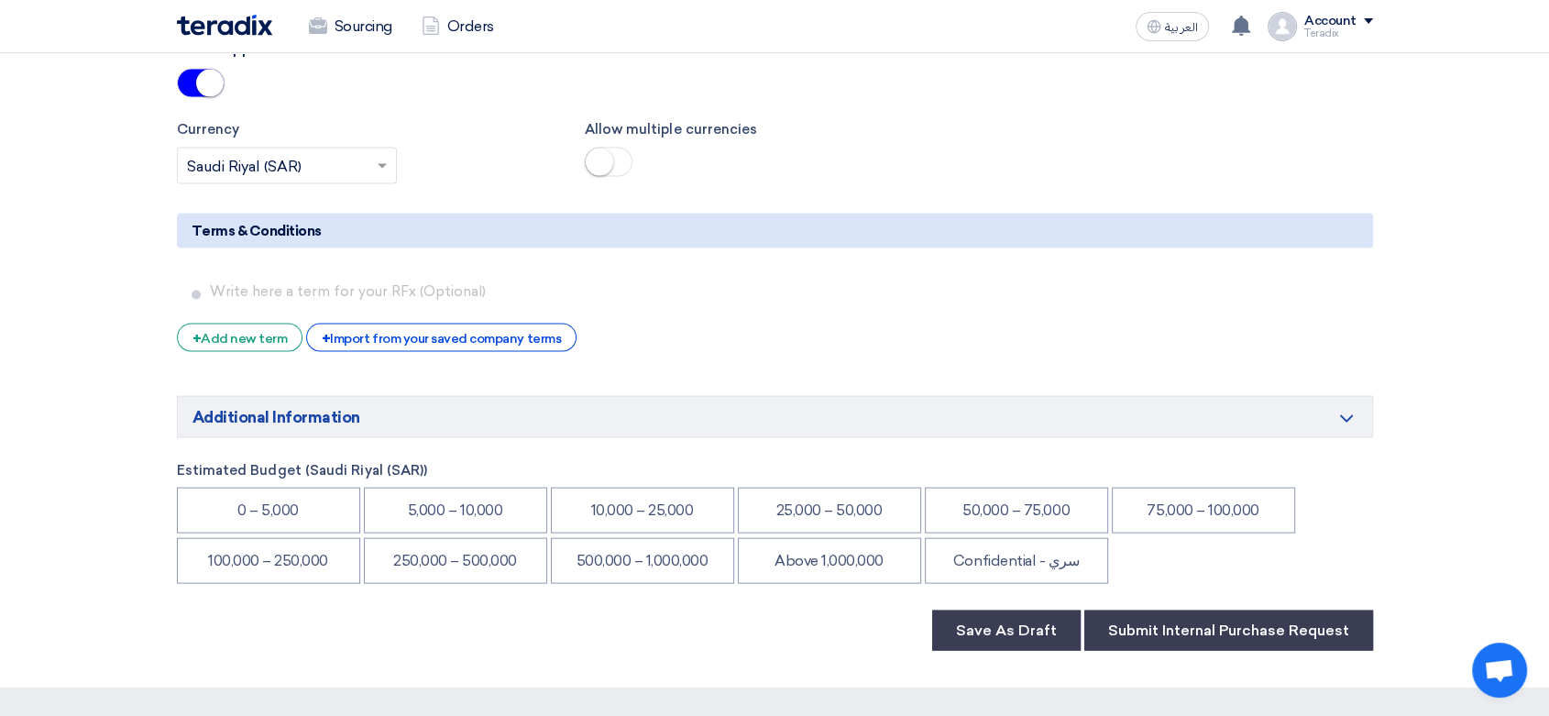
scroll to position [3850, 0]
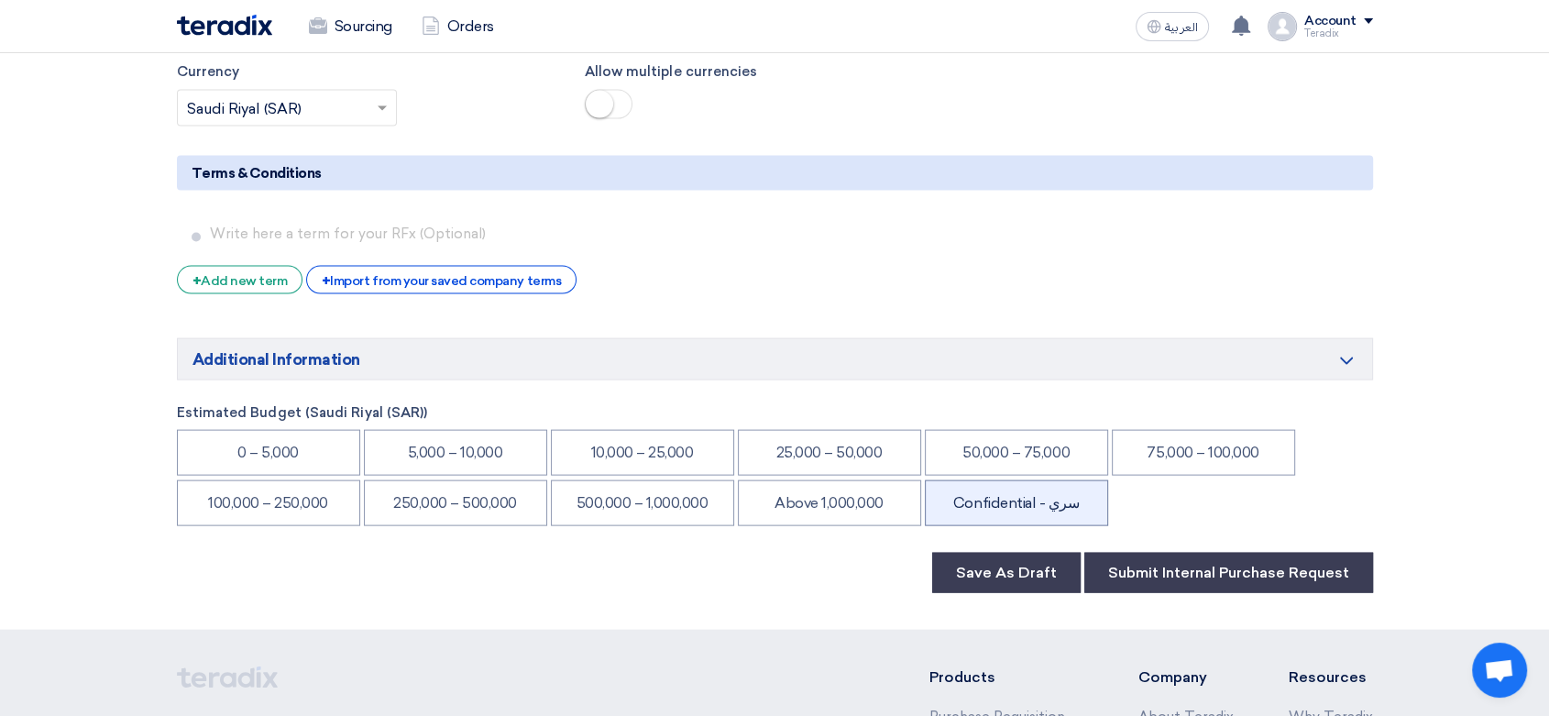
click at [1035, 480] on li "Confidential - سري" at bounding box center [1016, 503] width 183 height 46
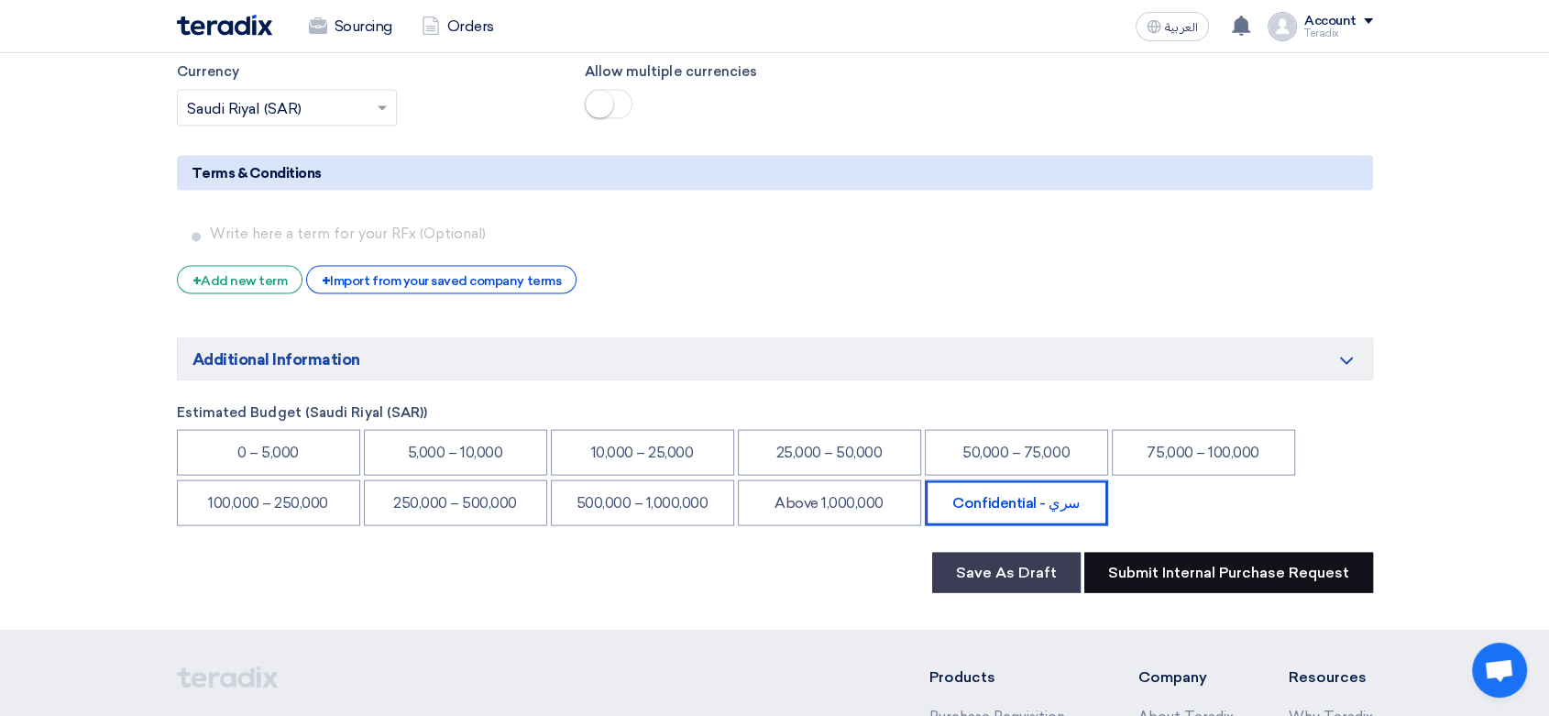
click at [1162, 553] on button "Submit Internal Purchase Request" at bounding box center [1229, 573] width 289 height 40
